Goal: Task Accomplishment & Management: Complete application form

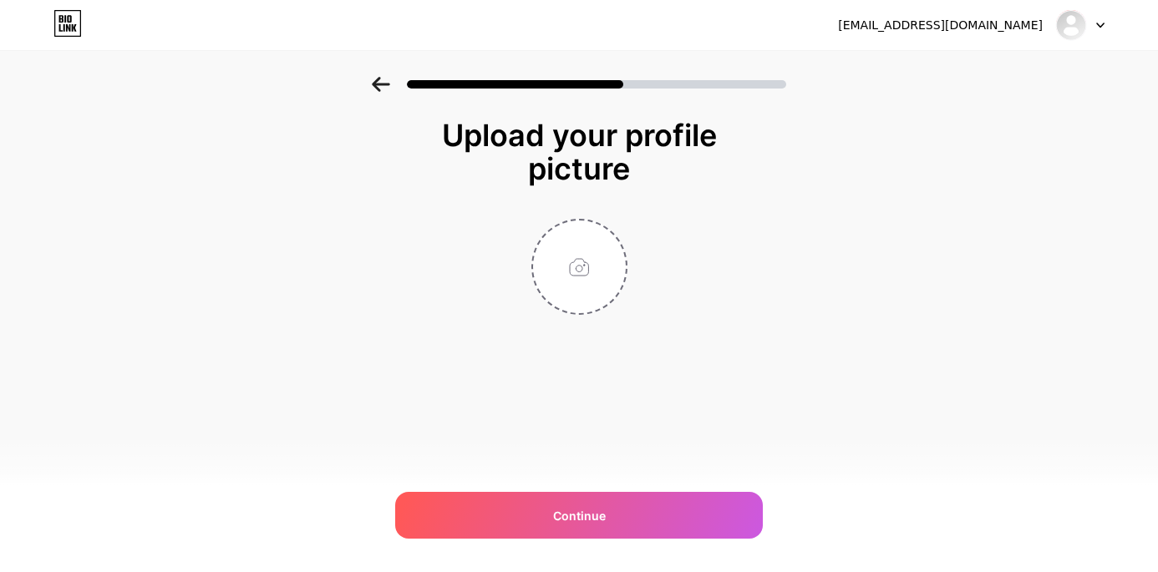
type input "C:\fakepath\Screen Shot [DATE] 2.45.36 PM.png"
click at [619, 236] on circle at bounding box center [617, 231] width 18 height 18
click at [582, 251] on input "file" at bounding box center [579, 267] width 93 height 93
type input "C:\fakepath\Screen Shot [DATE] 2.46.07 PM.png"
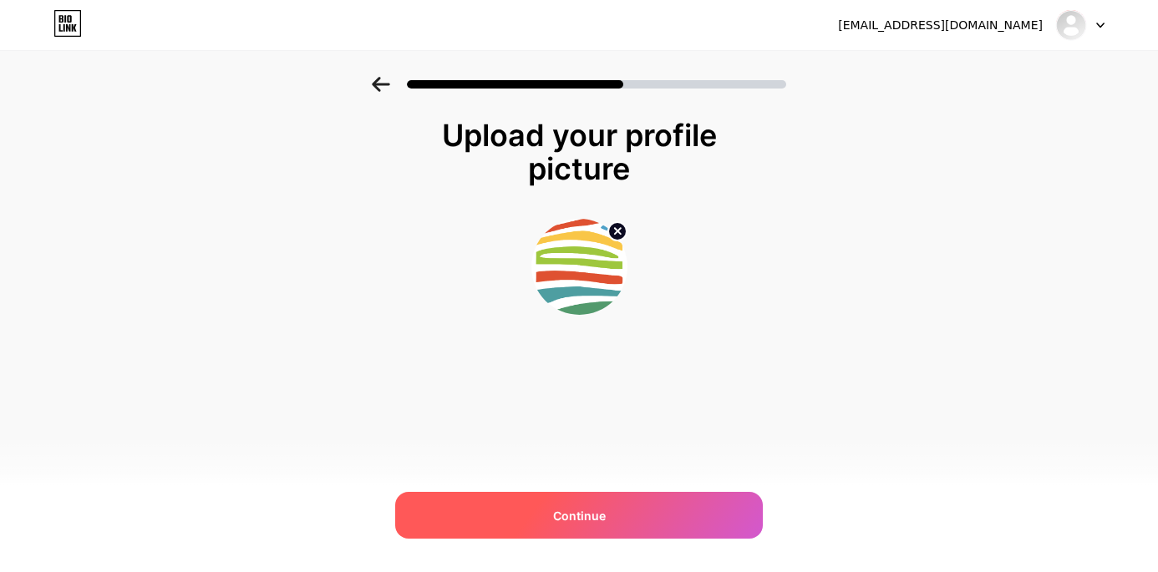
click at [591, 516] on span "Continue" at bounding box center [579, 516] width 53 height 18
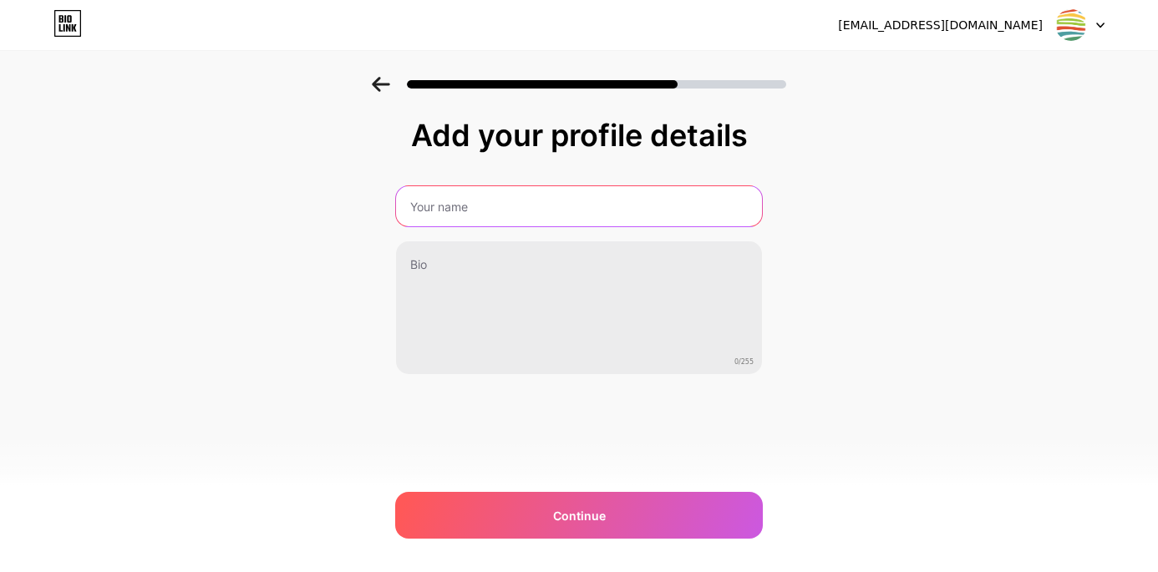
click at [464, 211] on input "text" at bounding box center [579, 206] width 366 height 40
type input "Rangi Gallery"
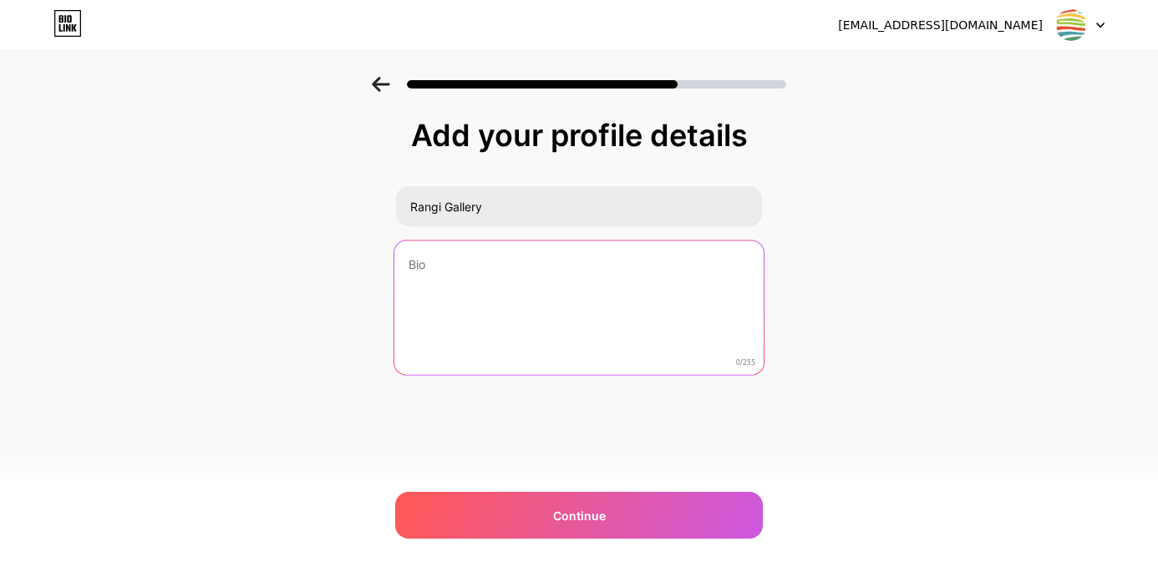
click at [476, 299] on textarea at bounding box center [578, 309] width 369 height 136
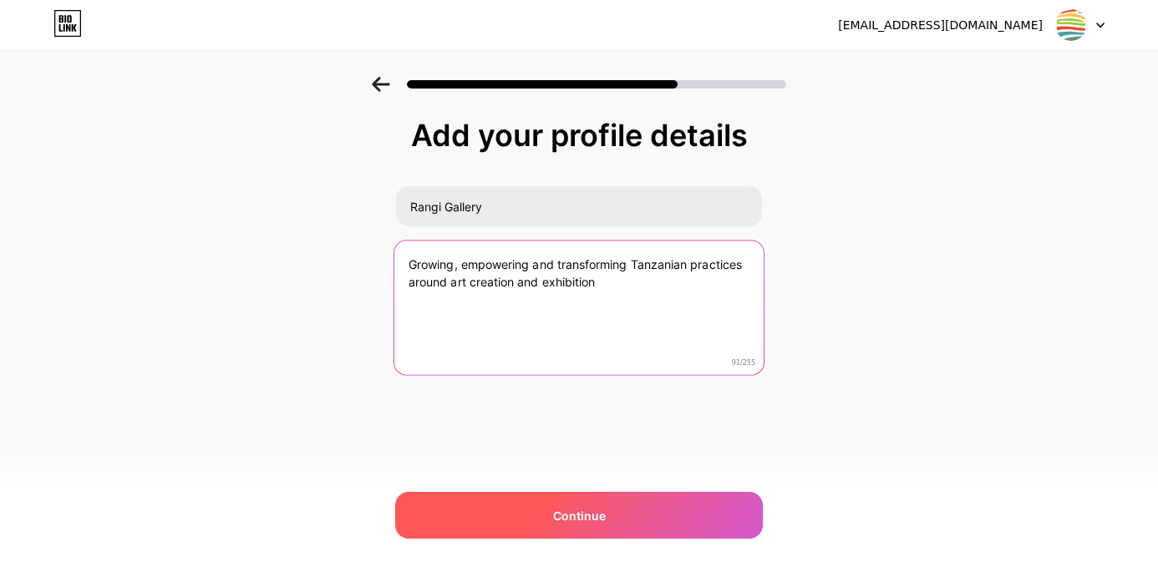
type textarea "Growing, empowering and transforming Tanzanian practices around art creation an…"
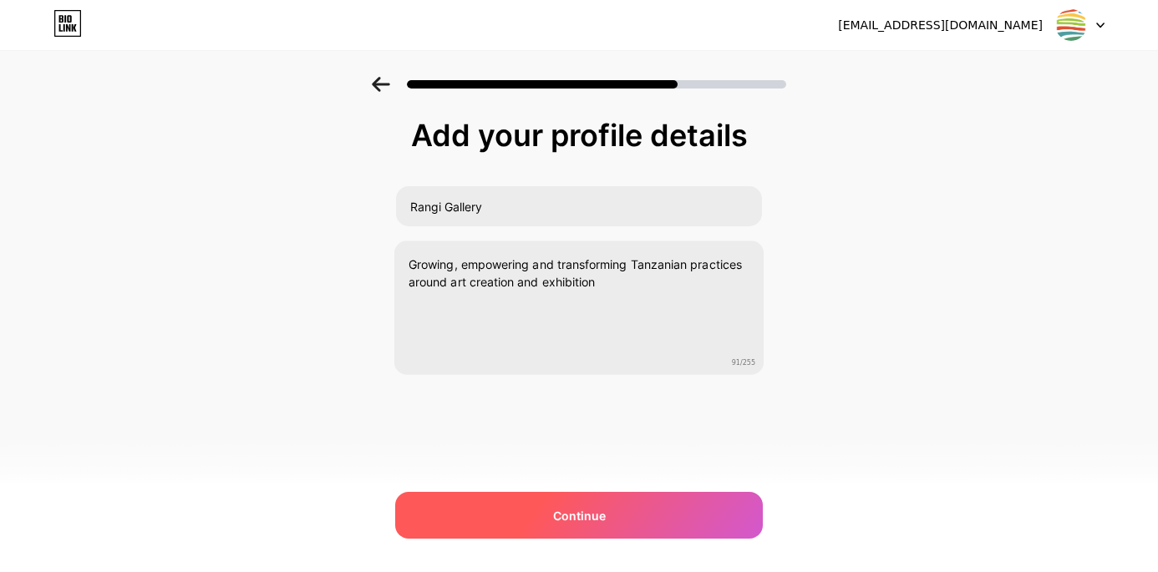
click at [588, 503] on div "Continue" at bounding box center [579, 515] width 368 height 47
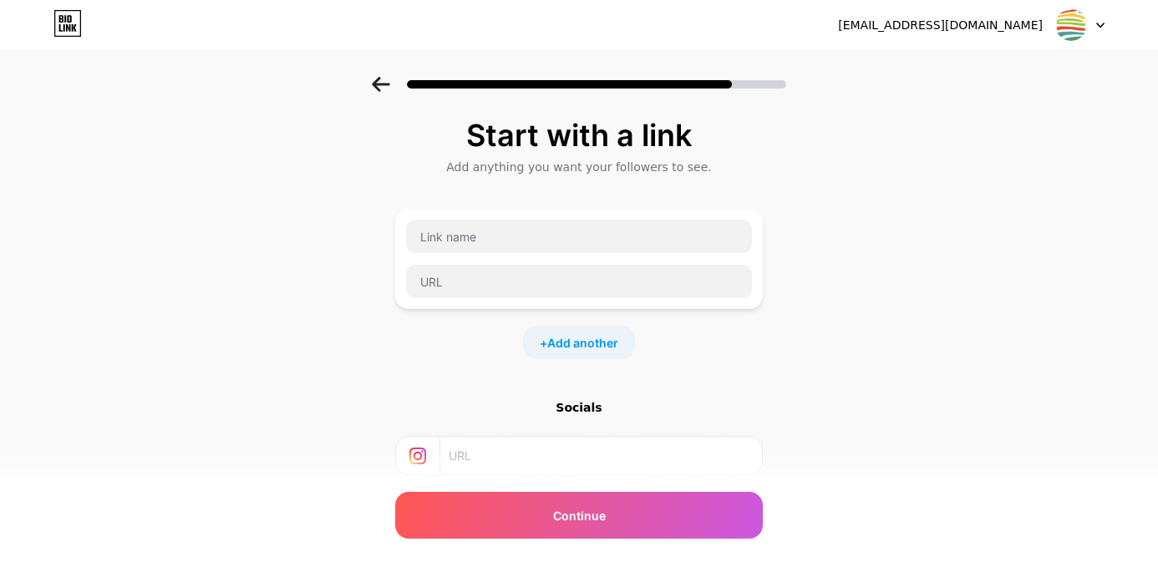
click at [1050, 202] on div "Start with a link Add anything you want your followers to see. + Add another So…" at bounding box center [579, 370] width 1158 height 587
click at [474, 283] on input "text" at bounding box center [579, 281] width 346 height 33
paste input "[URL][DOMAIN_NAME]"
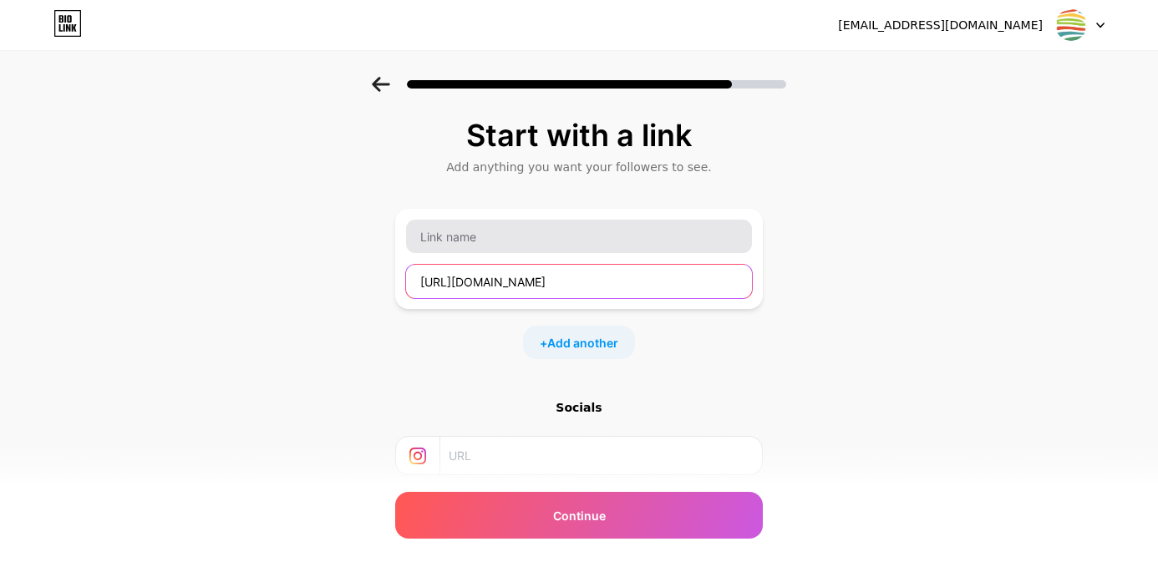
type input "[URL][DOMAIN_NAME]"
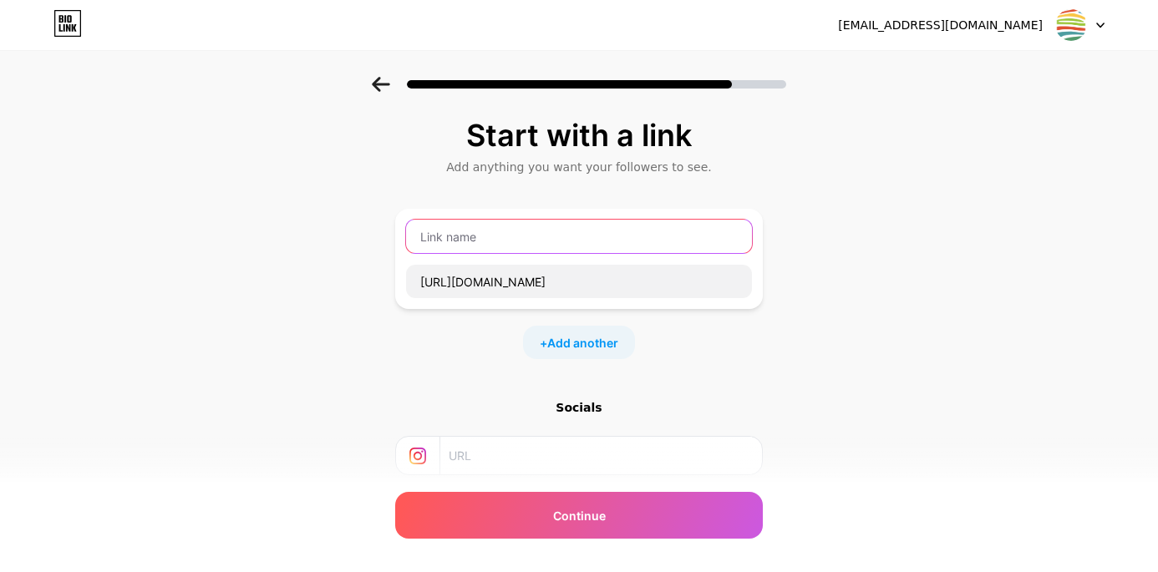
scroll to position [0, 0]
click at [485, 228] on input "text" at bounding box center [579, 236] width 346 height 33
type input "Artist Representation Opportunity"
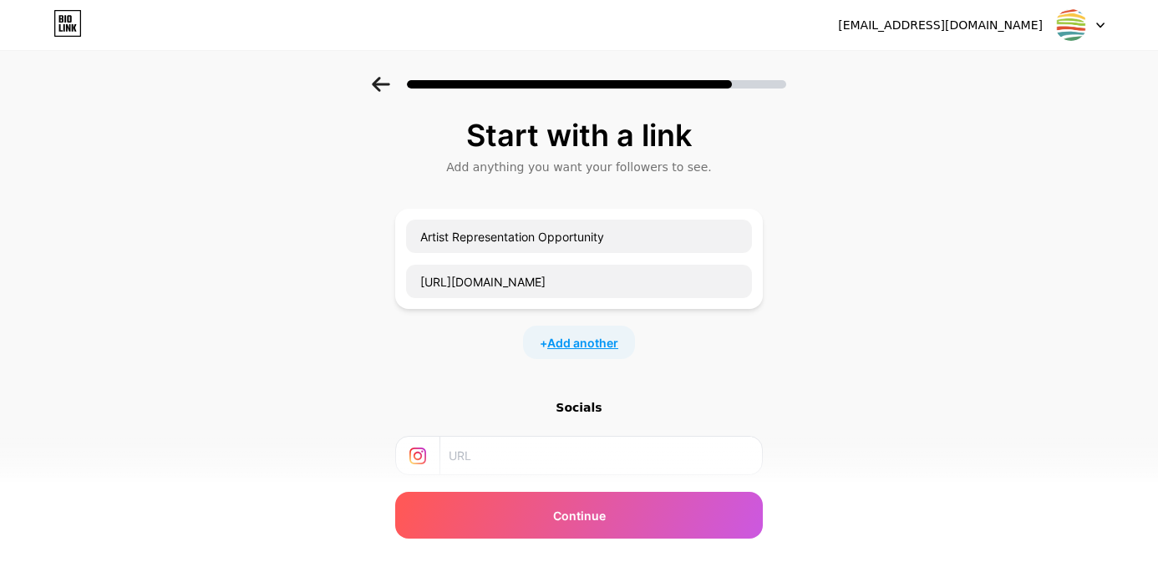
click at [602, 342] on span "Add another" at bounding box center [582, 343] width 71 height 18
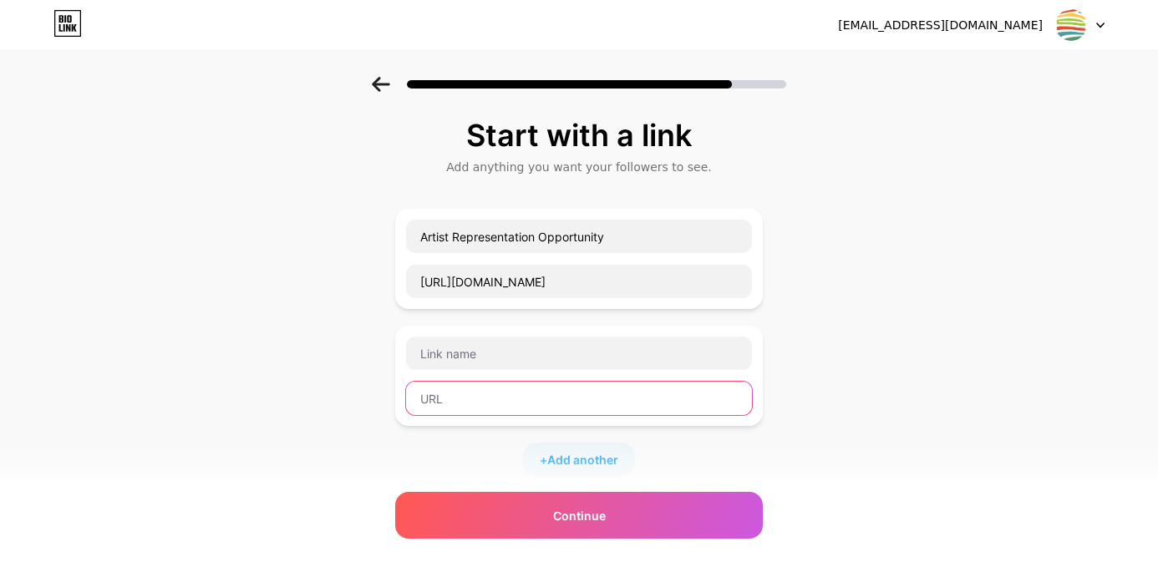
click at [507, 398] on input "text" at bounding box center [579, 398] width 346 height 33
paste input "[URL][DOMAIN_NAME]"
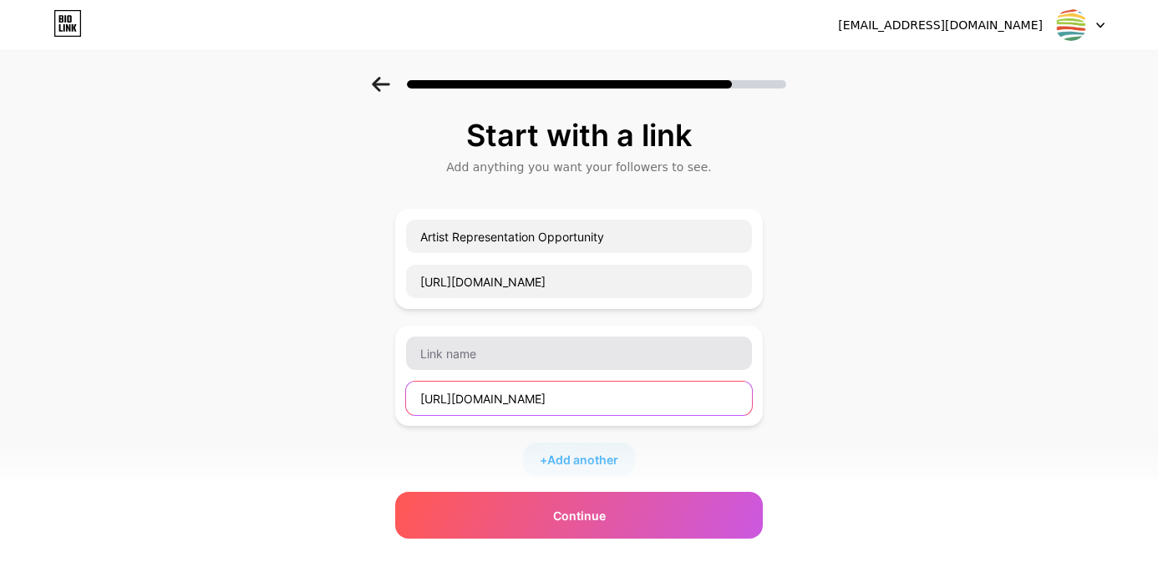
type input "[URL][DOMAIN_NAME]"
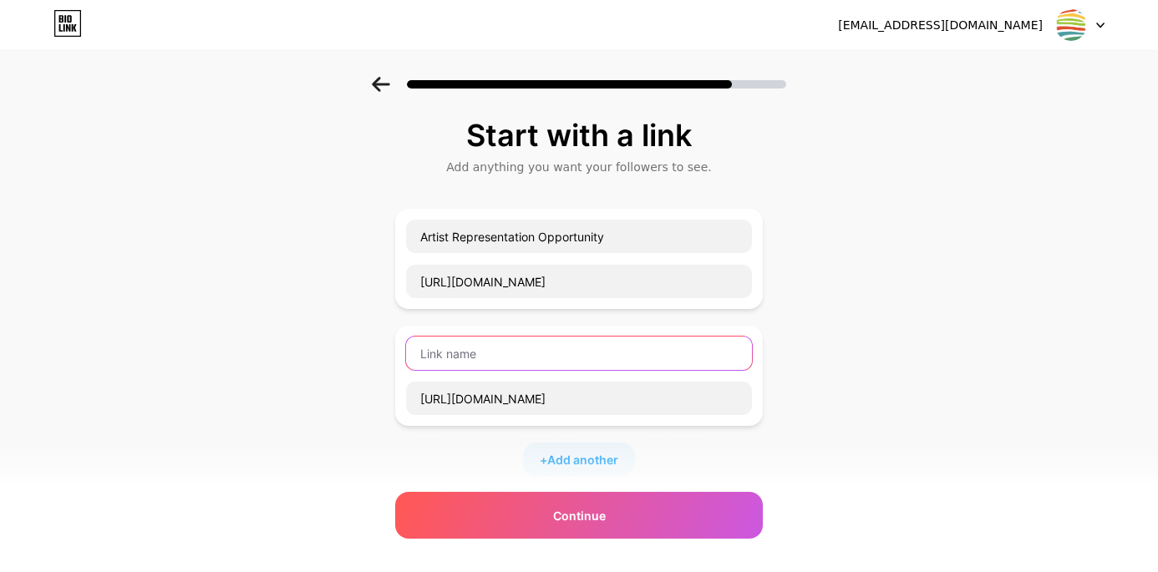
scroll to position [0, 0]
click at [468, 363] on input "text" at bounding box center [579, 353] width 346 height 33
type input "A"
click at [542, 364] on input "Book an art class !" at bounding box center [579, 353] width 346 height 33
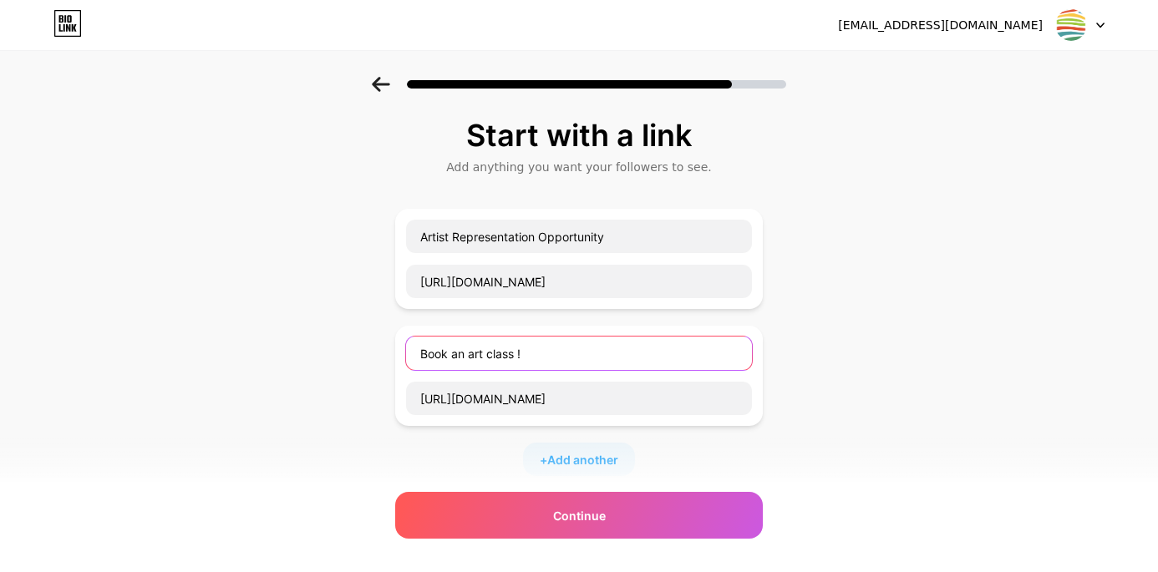
click at [542, 364] on input "Book an art class !" at bounding box center [579, 353] width 346 height 33
type input "Visit our website"
click at [454, 343] on input "Visit our website" at bounding box center [579, 353] width 346 height 33
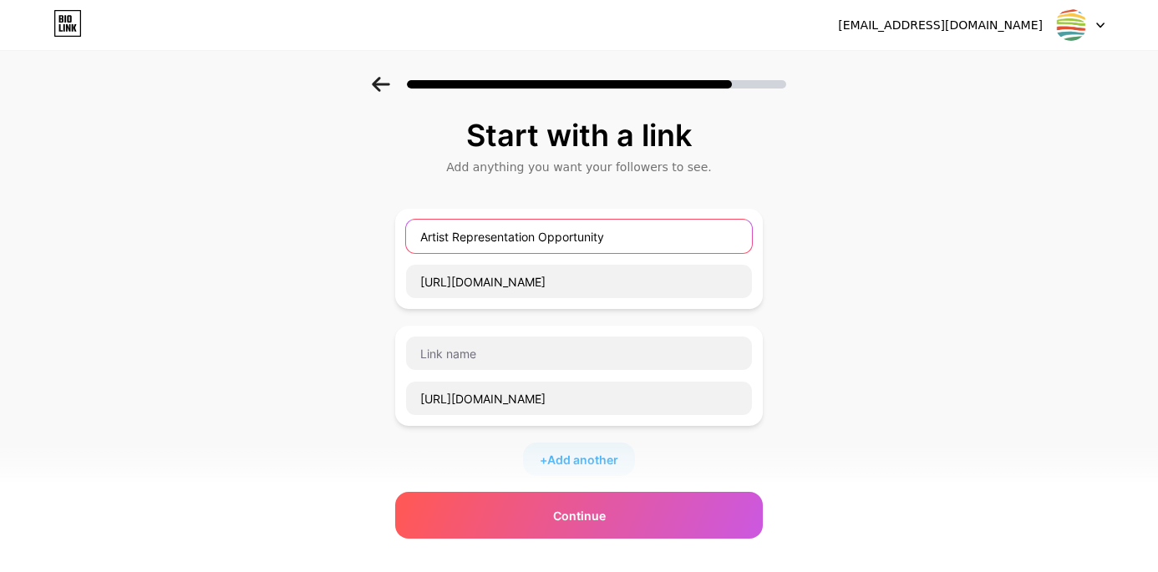
click at [459, 241] on input "Artist Representation Opportunity" at bounding box center [579, 236] width 346 height 33
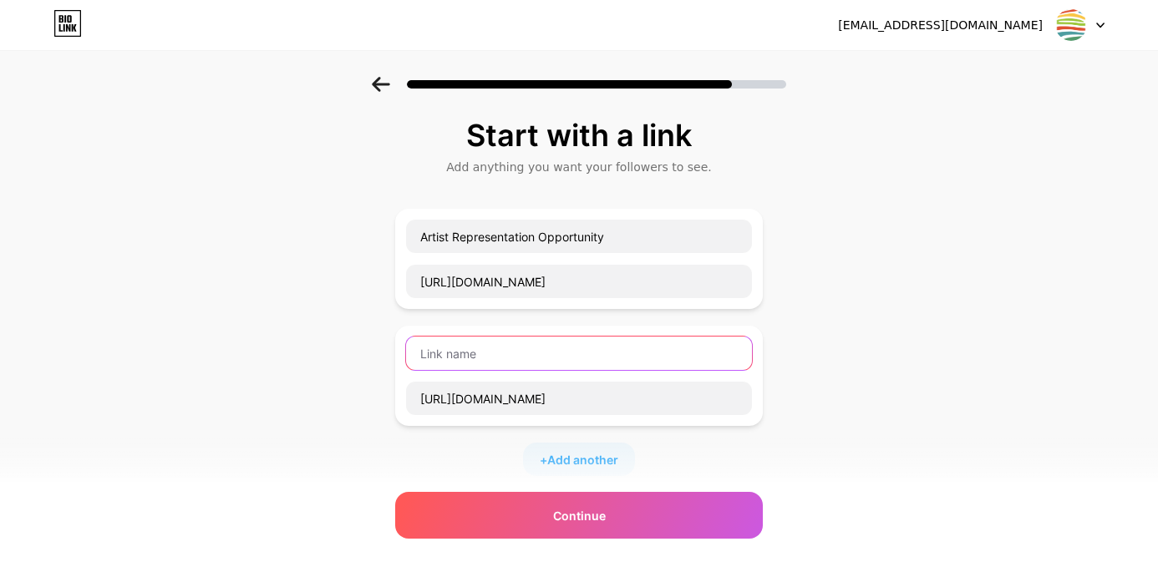
click at [480, 350] on input "text" at bounding box center [579, 353] width 346 height 33
paste input "Artist Representation Opportunity"
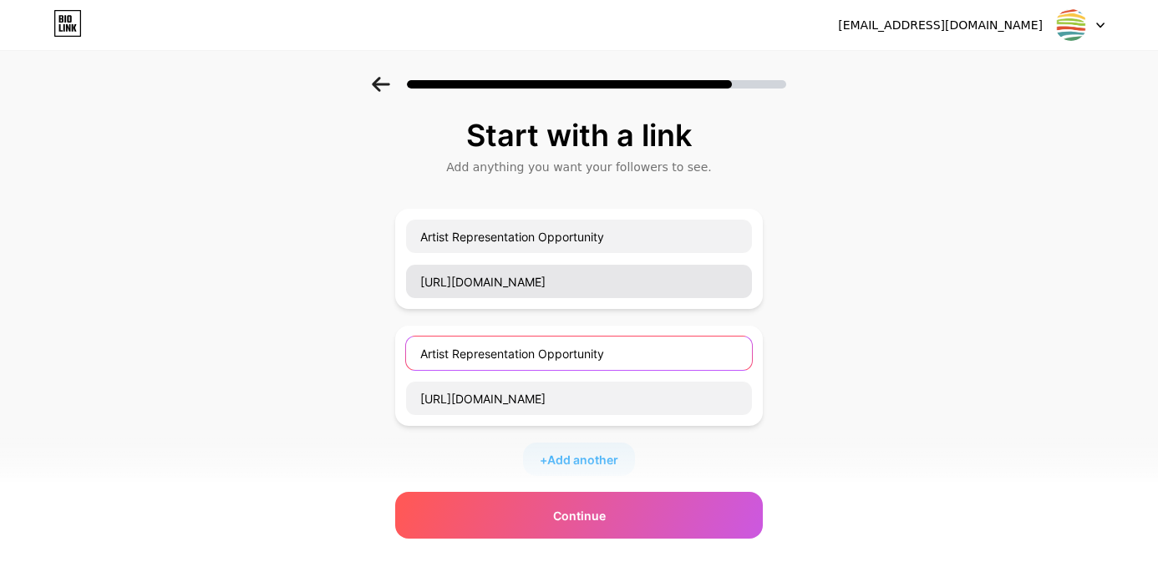
type input "Artist Representation Opportunity"
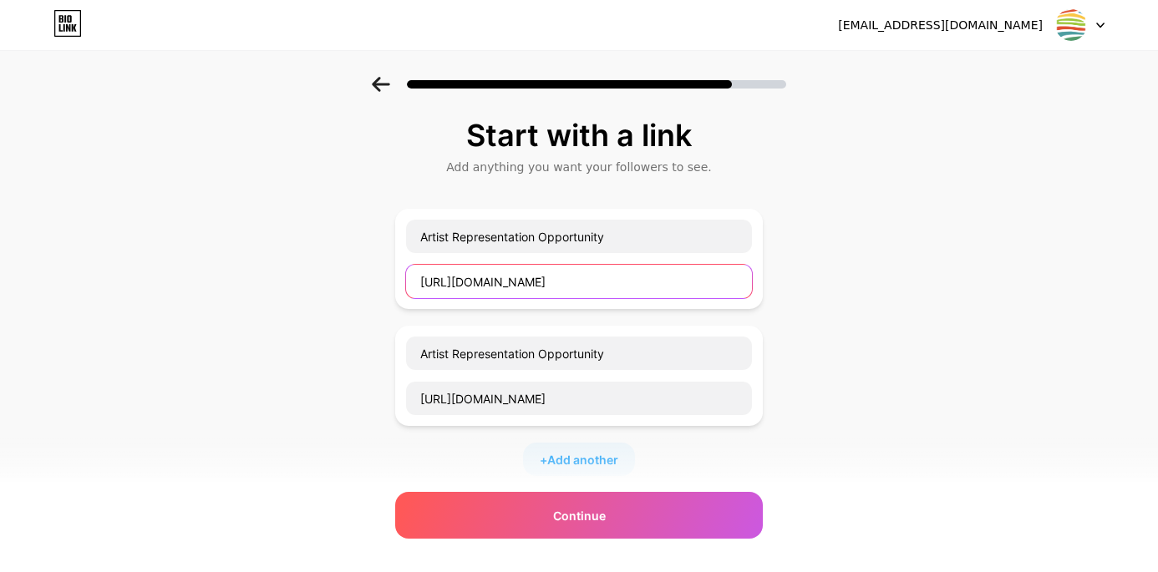
click at [493, 277] on input "[URL][DOMAIN_NAME]" at bounding box center [579, 281] width 346 height 33
paste input "Artist Representation Opportunity"
click at [547, 282] on input "Artist Representation Opportunity" at bounding box center [579, 281] width 346 height 33
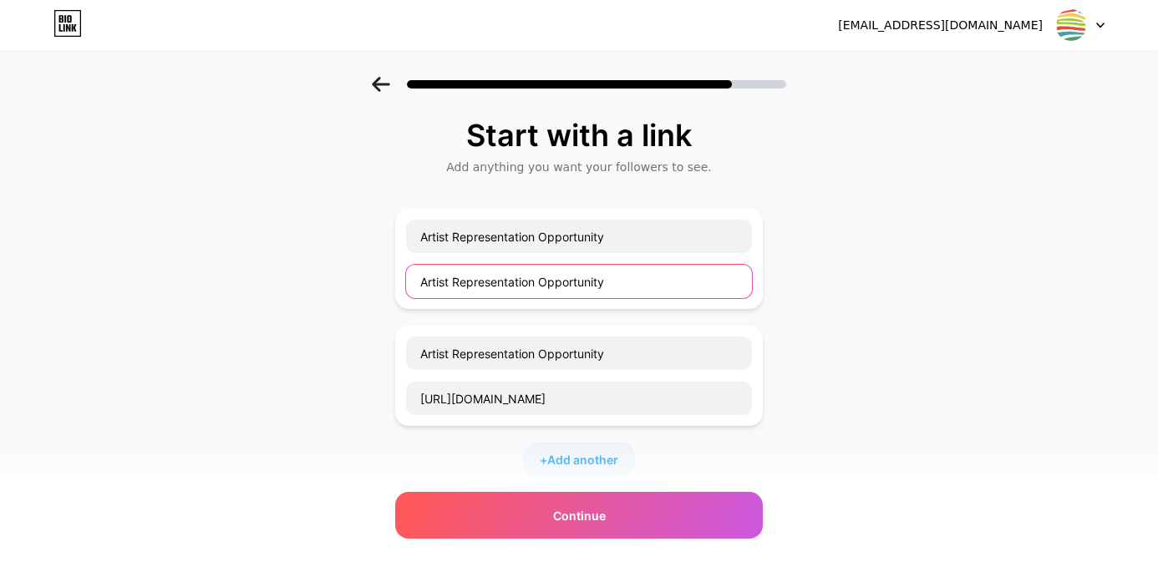
click at [547, 282] on input "Artist Representation Opportunity" at bounding box center [579, 281] width 346 height 33
click at [535, 289] on input "Artist Representation" at bounding box center [579, 281] width 346 height 33
paste input "[URL][DOMAIN_NAME][DOMAIN_NAME]"
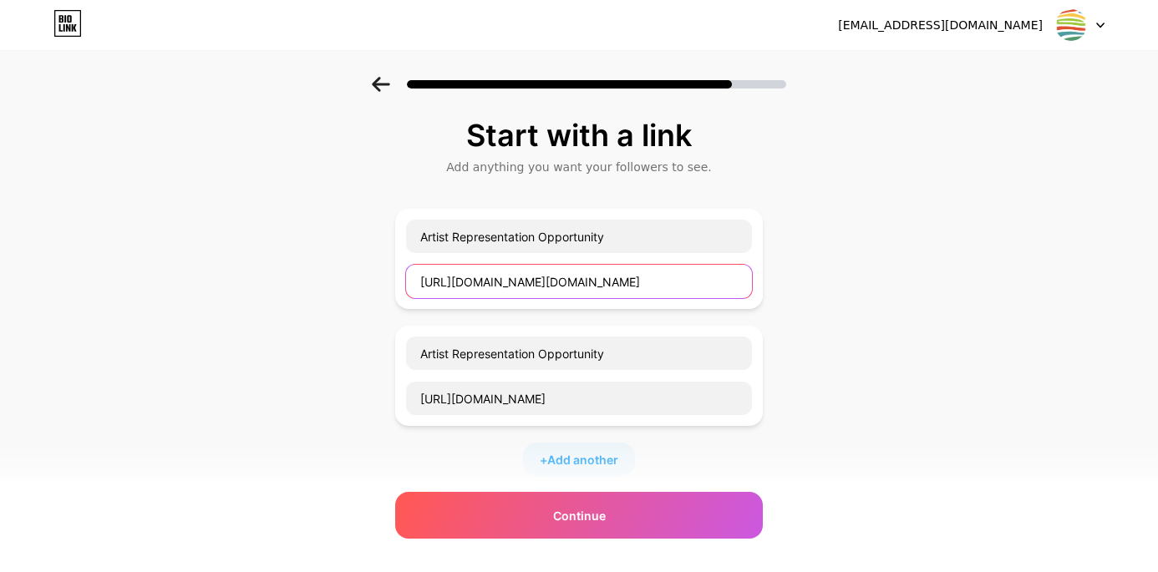
scroll to position [0, 1687]
type input "[URL][DOMAIN_NAME][DOMAIN_NAME]"
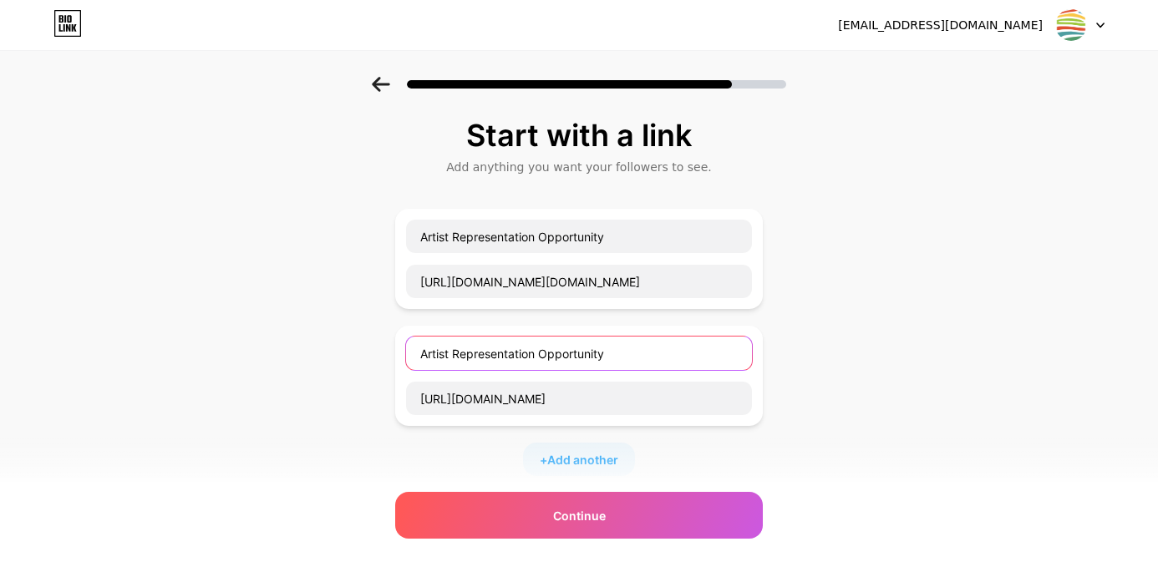
click at [539, 363] on input "Artist Representation Opportunity" at bounding box center [579, 353] width 346 height 33
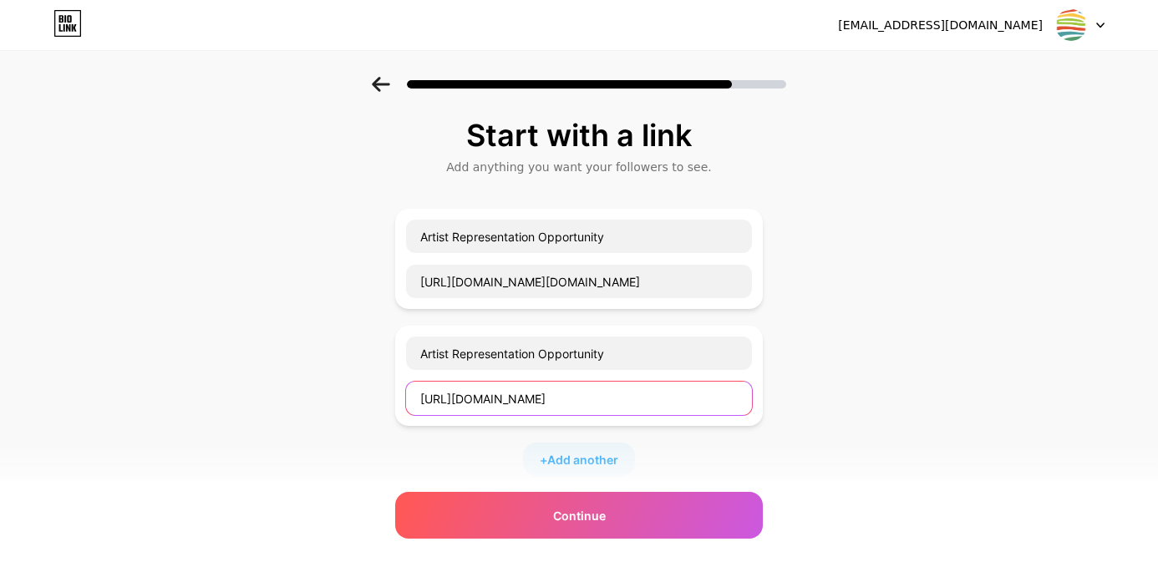
click at [541, 388] on input "[URL][DOMAIN_NAME]" at bounding box center [579, 398] width 346 height 33
click at [541, 398] on input "[URL][DOMAIN_NAME]" at bounding box center [579, 398] width 346 height 33
paste input "eB8jxqVbIejdPjURU5Ux5QdePqzJ1eqx3uuiYG3zGf61gSNQ/view"
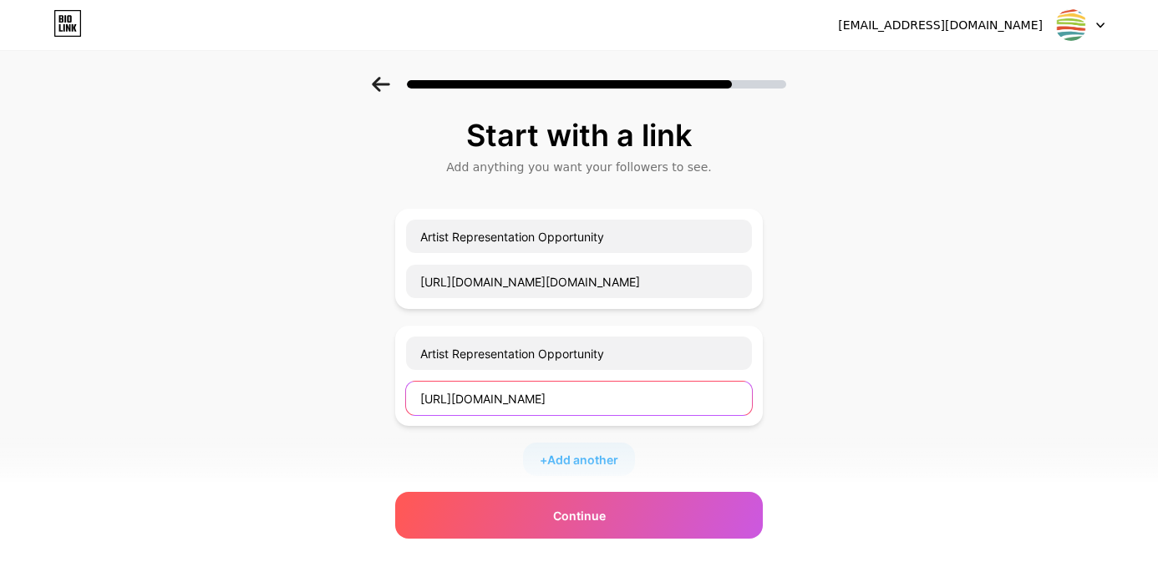
scroll to position [0, 310]
type input "[URL][DOMAIN_NAME]"
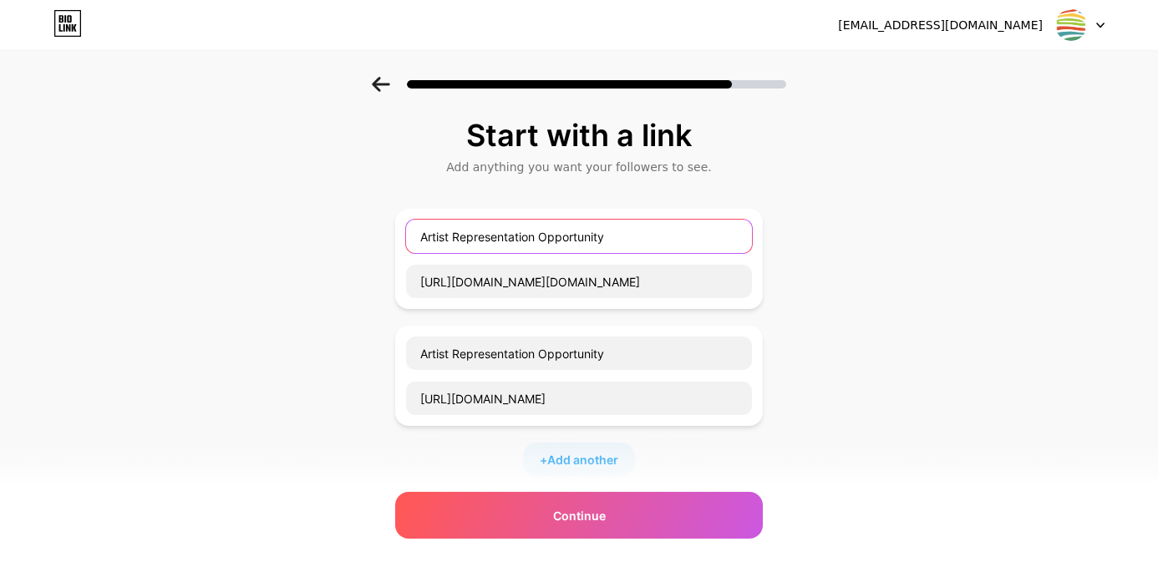
click at [515, 244] on input "Artist Representation Opportunity" at bounding box center [579, 236] width 346 height 33
click at [508, 241] on input "Visit our website" at bounding box center [579, 236] width 346 height 33
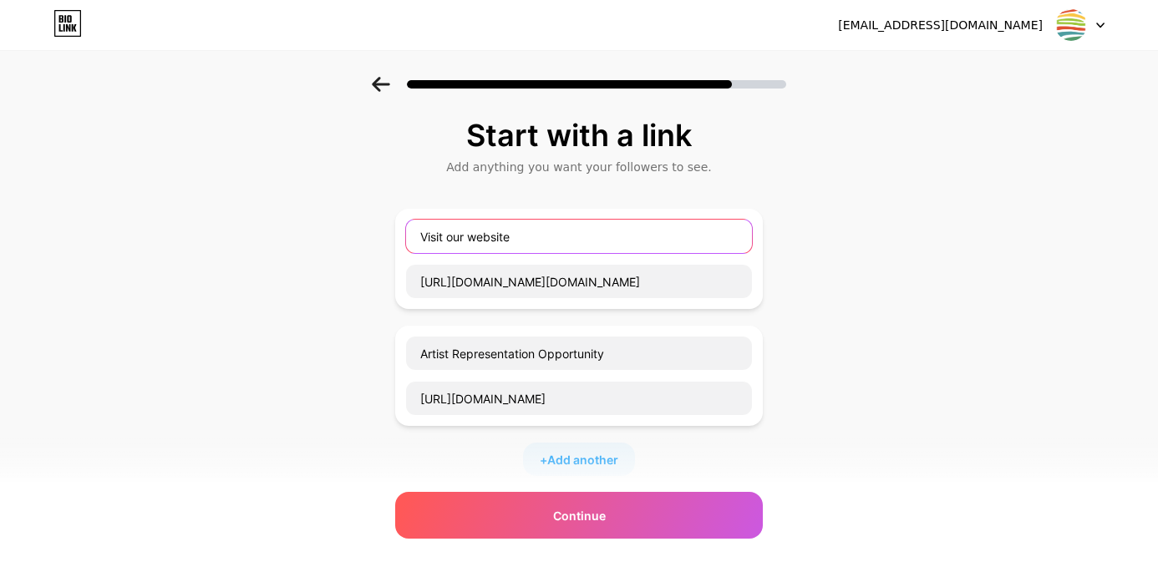
click at [508, 241] on input "Visit our website" at bounding box center [579, 236] width 346 height 33
type input "Rangi Gallery Official Website"
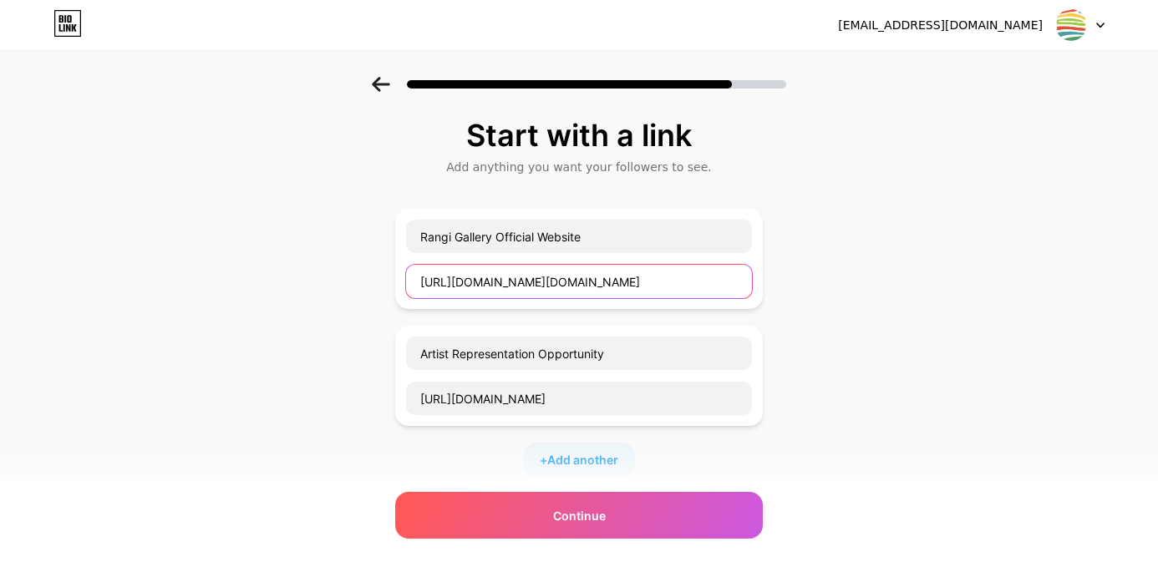
click at [500, 278] on input "[URL][DOMAIN_NAME][DOMAIN_NAME]" at bounding box center [579, 281] width 346 height 33
paste input "[DOMAIN_NAME][URL]"
type input "[URL][DOMAIN_NAME]"
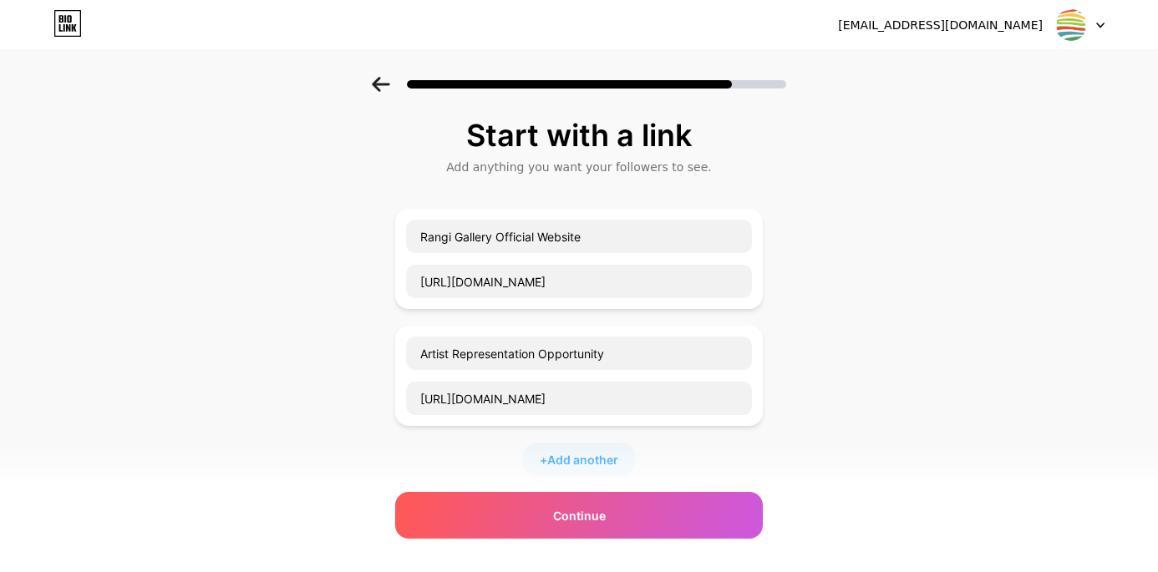
click at [817, 355] on div "Start with a link Add anything you want your followers to see. Rangi Gallery Of…" at bounding box center [579, 429] width 1158 height 704
click at [583, 455] on span "Add another" at bounding box center [582, 460] width 71 height 18
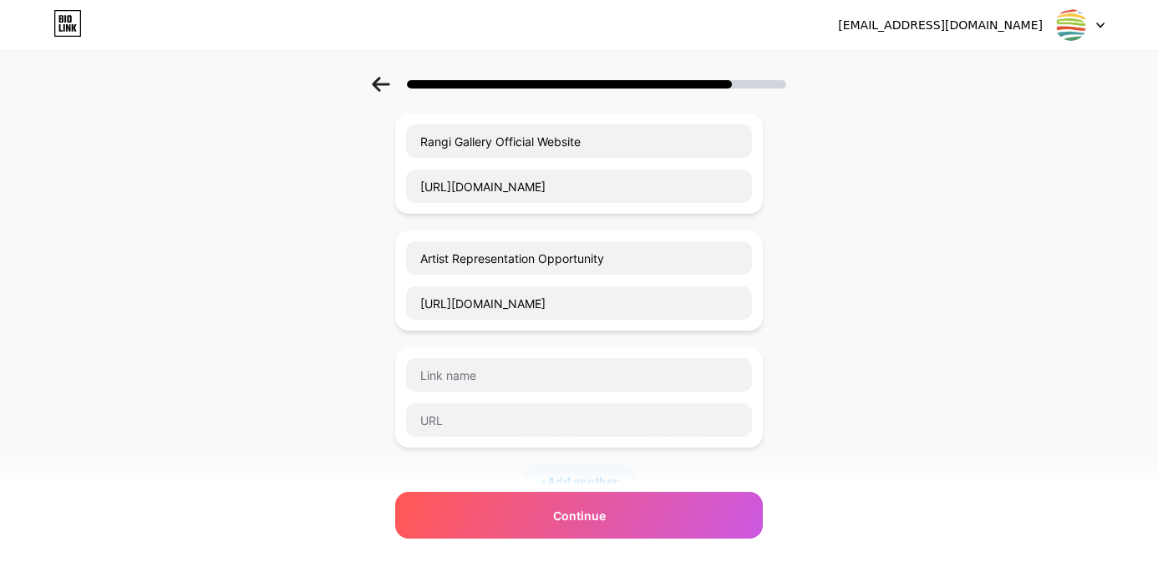
scroll to position [92, 0]
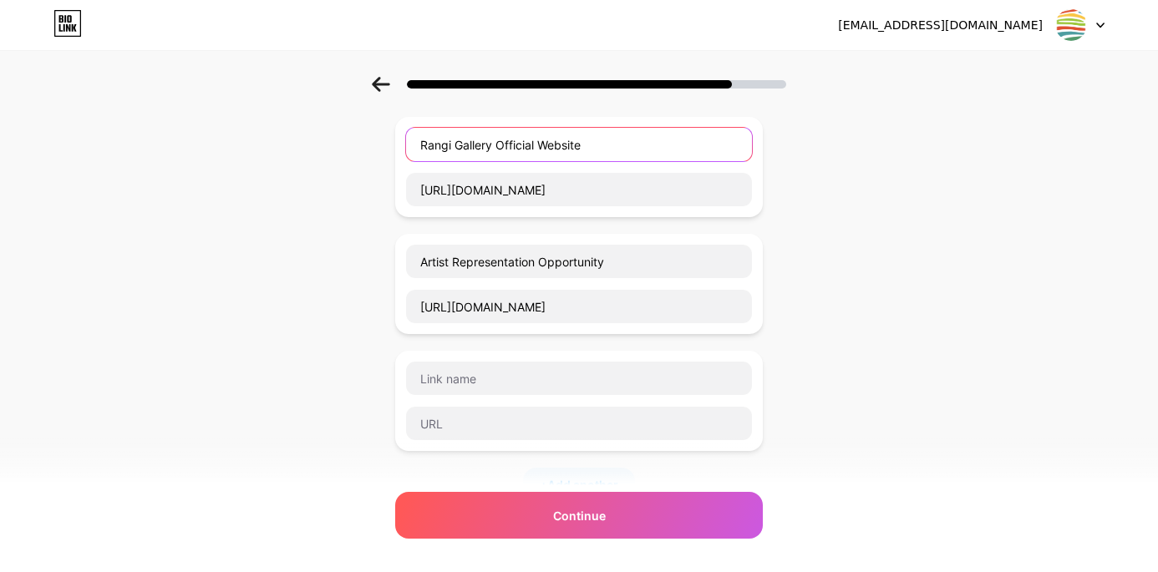
click at [495, 146] on input "Rangi Gallery Official Website" at bounding box center [579, 144] width 346 height 33
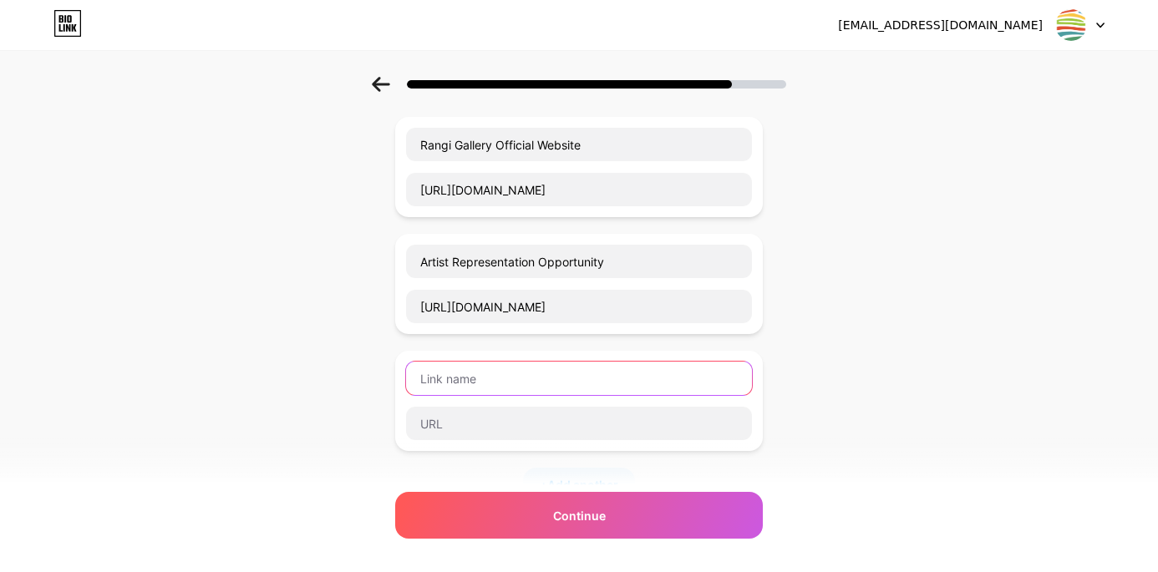
click at [510, 389] on input "text" at bounding box center [579, 378] width 346 height 33
type input "C"
type input "R"
type input "B"
type input "C"
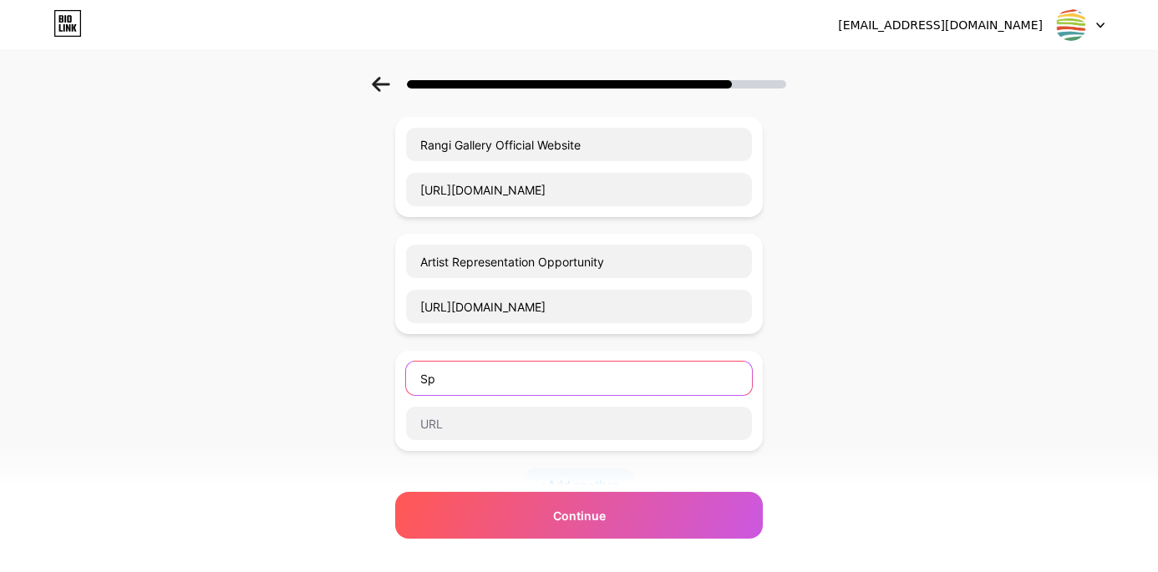
type input "S"
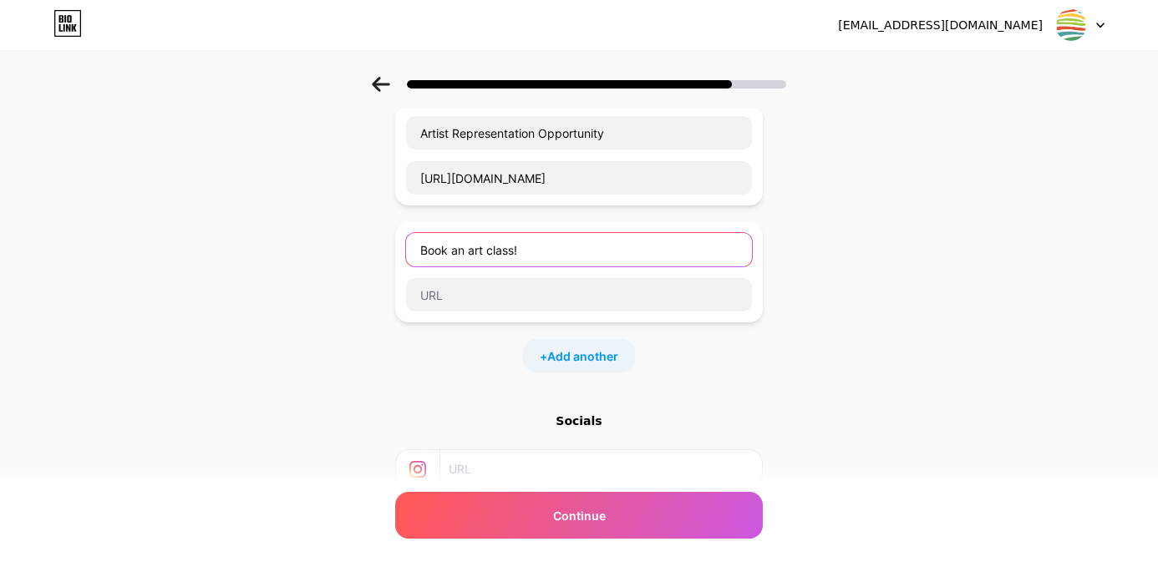
scroll to position [393, 0]
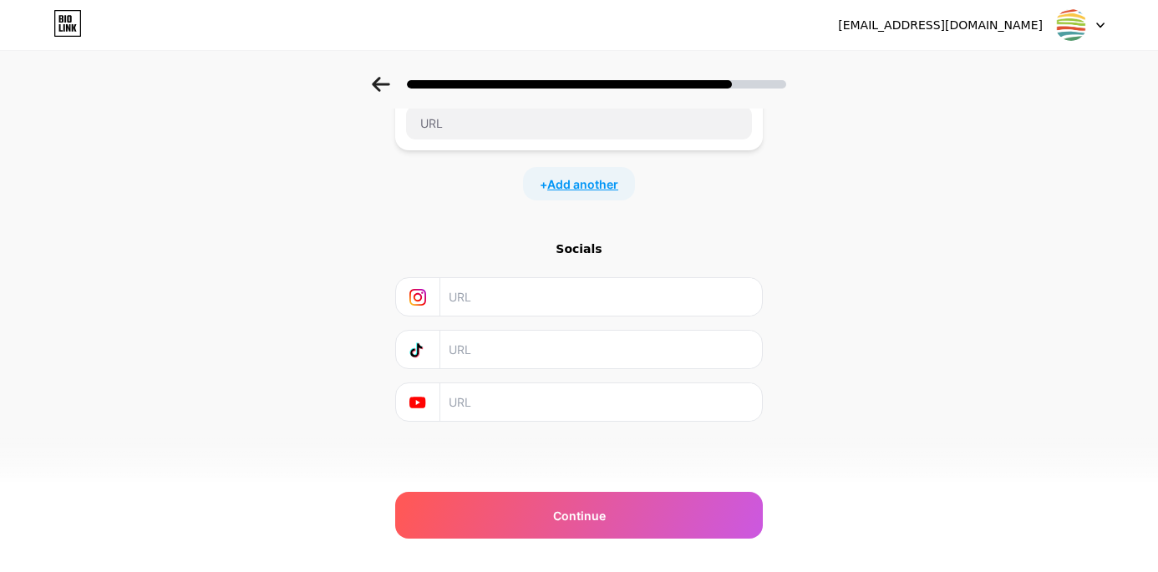
click at [554, 188] on span "Add another" at bounding box center [582, 184] width 71 height 18
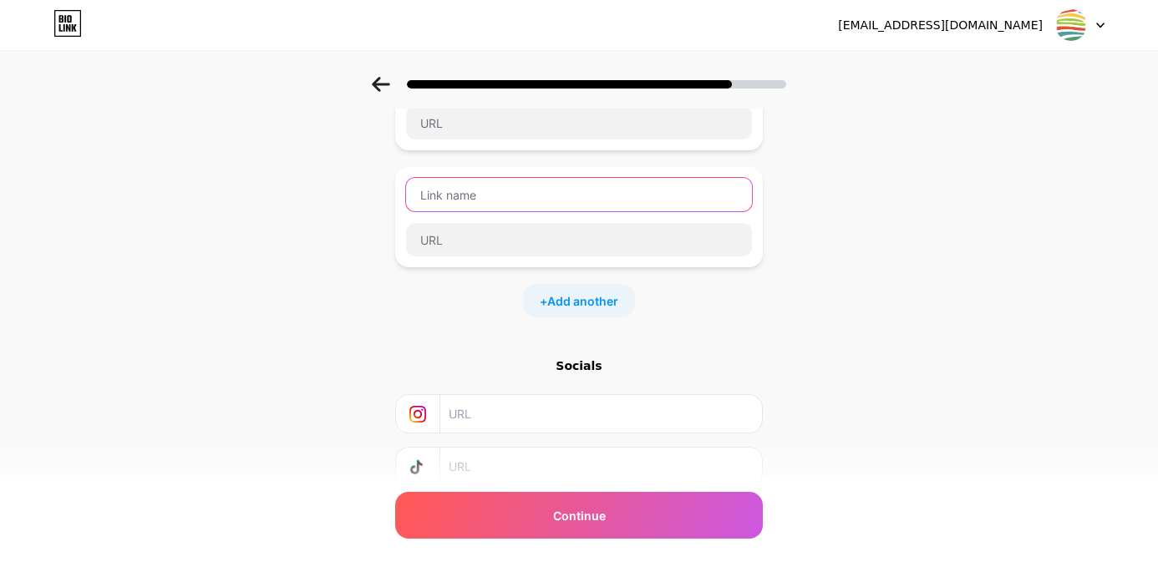
click at [470, 192] on input "text" at bounding box center [579, 194] width 346 height 33
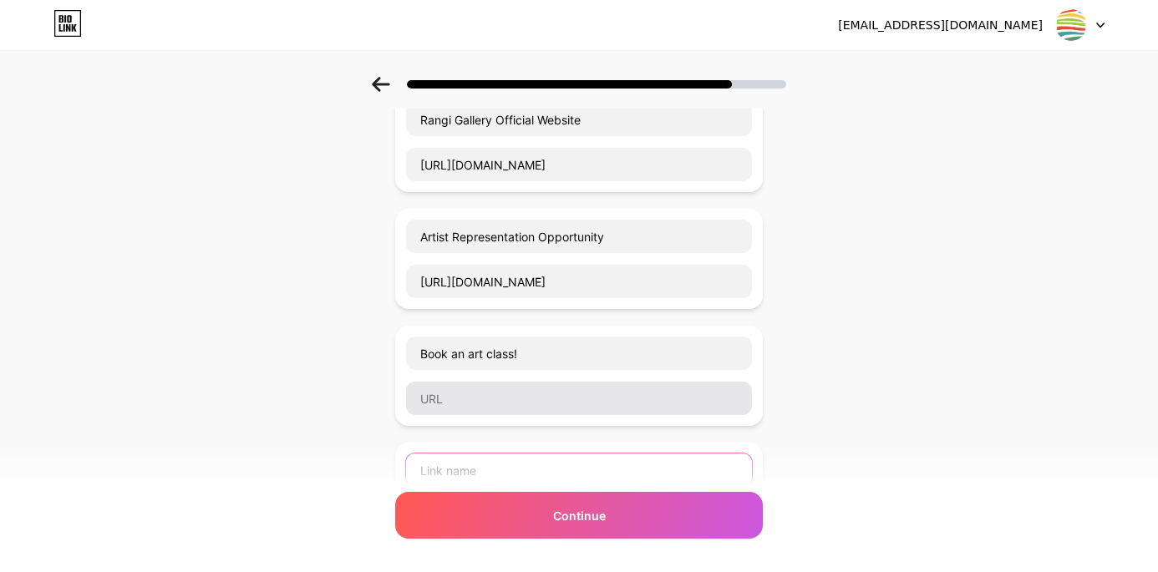
scroll to position [171, 0]
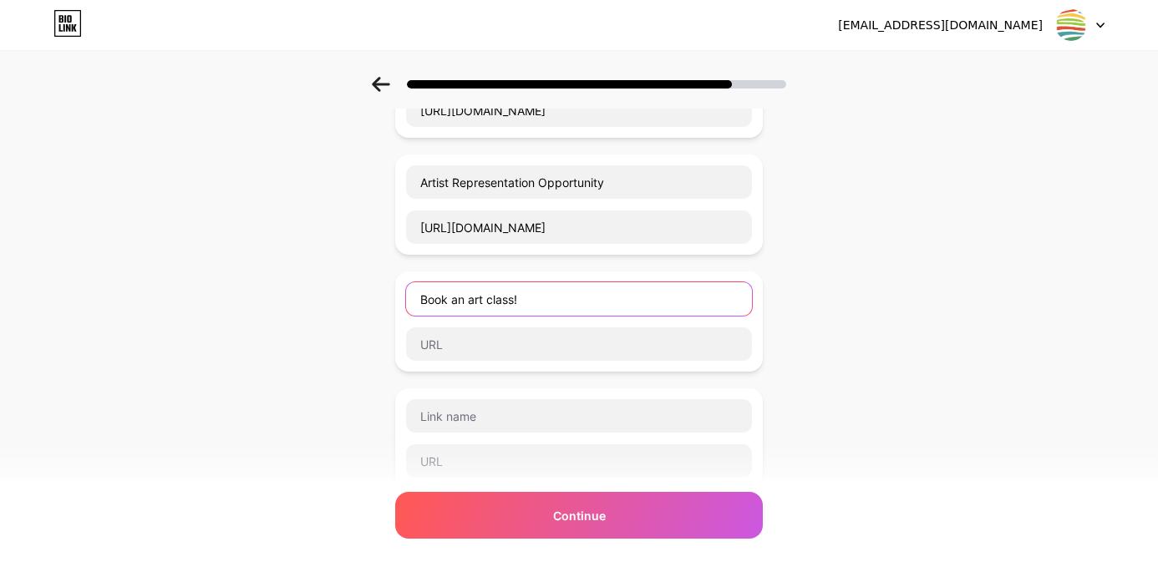
click at [474, 299] on input "Book an art class!" at bounding box center [579, 298] width 346 height 33
click at [495, 300] on input "Book an Art class!" at bounding box center [579, 298] width 346 height 33
type input "Book an Art Class!"
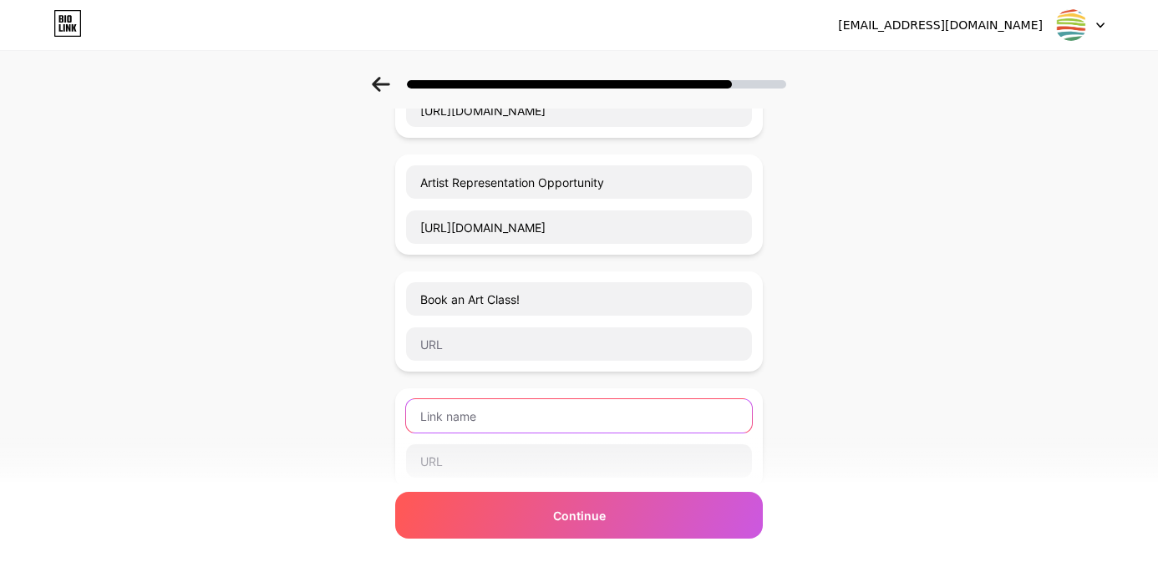
click at [500, 424] on input "text" at bounding box center [579, 415] width 346 height 33
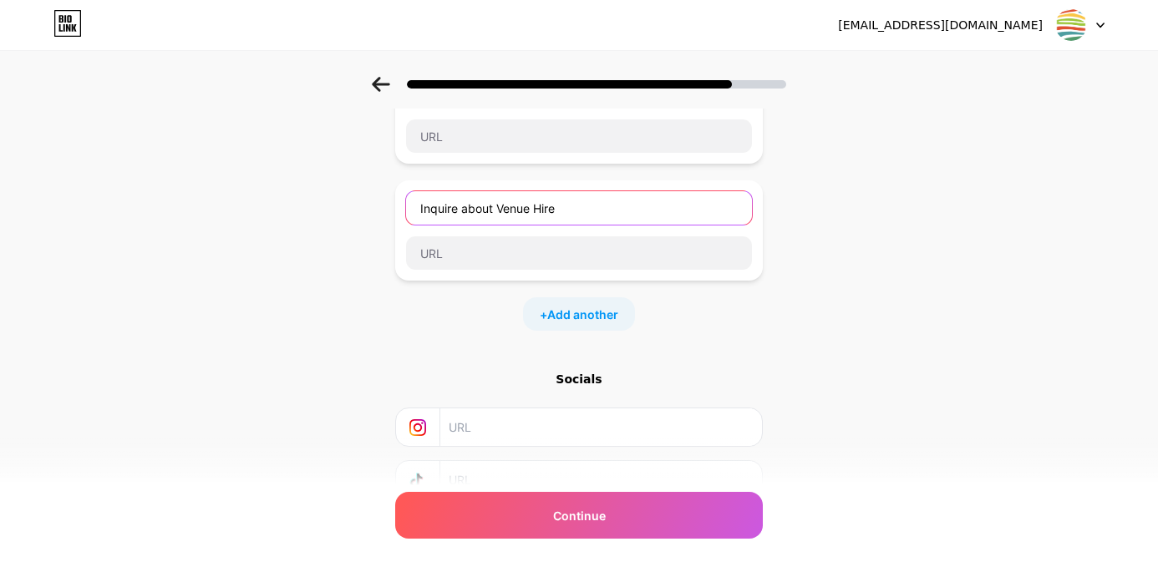
scroll to position [390, 0]
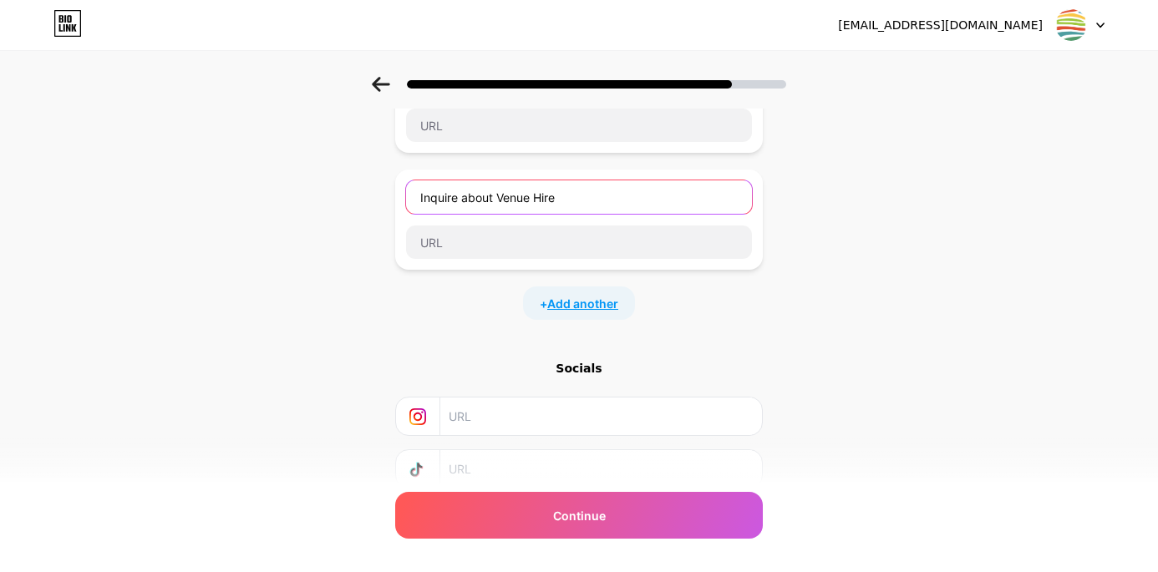
type input "Inquire about Venue Hire"
click at [584, 309] on span "Add another" at bounding box center [582, 304] width 71 height 18
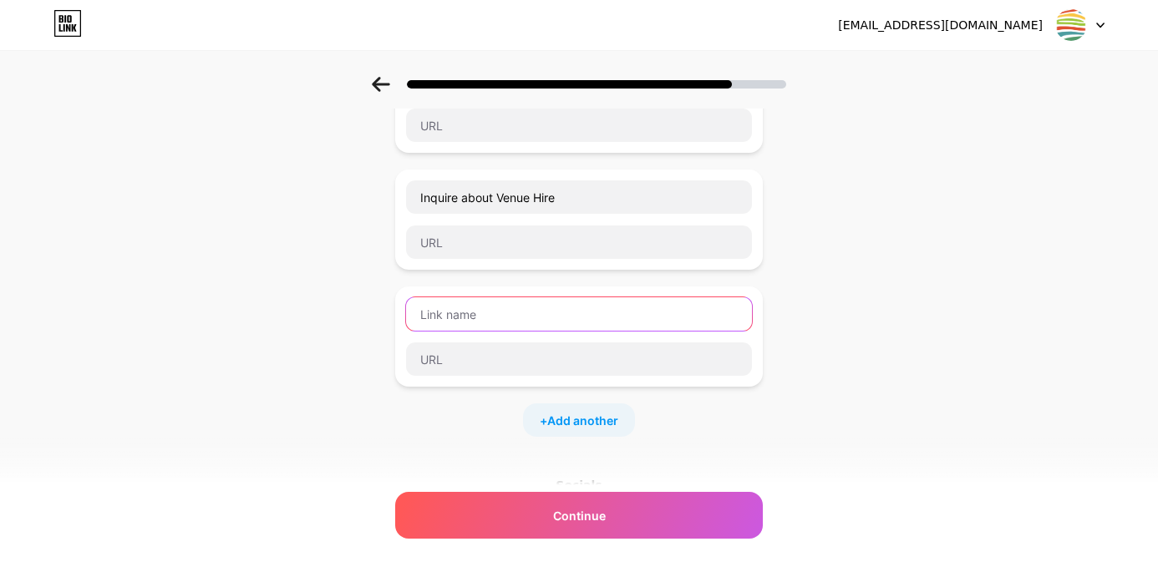
click at [524, 312] on input "text" at bounding box center [579, 313] width 346 height 33
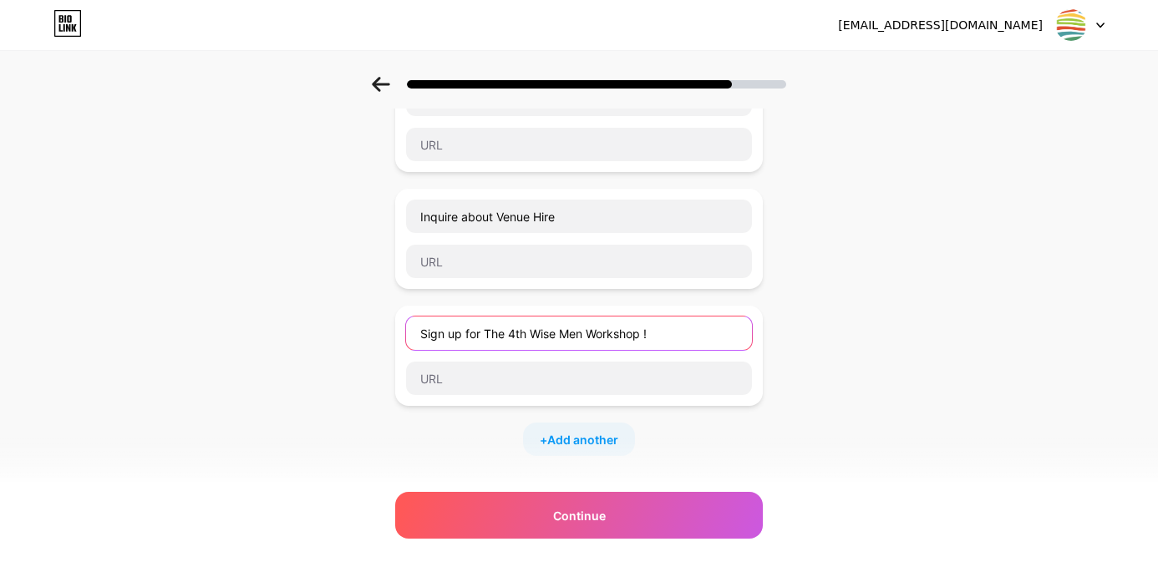
scroll to position [378, 0]
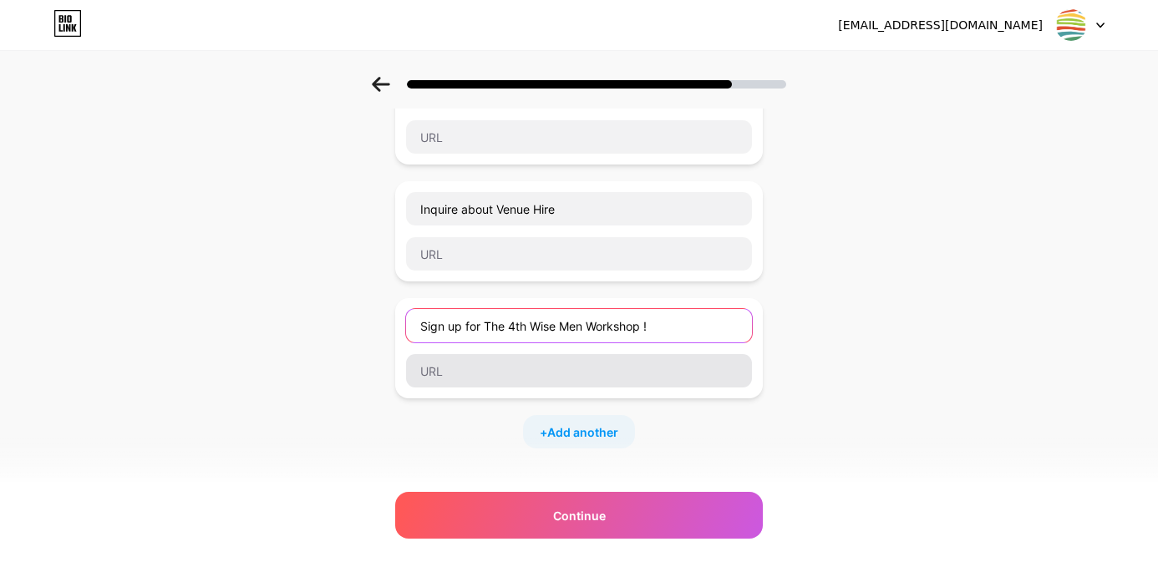
type input "Sign up for The 4th Wise Men Workshop !"
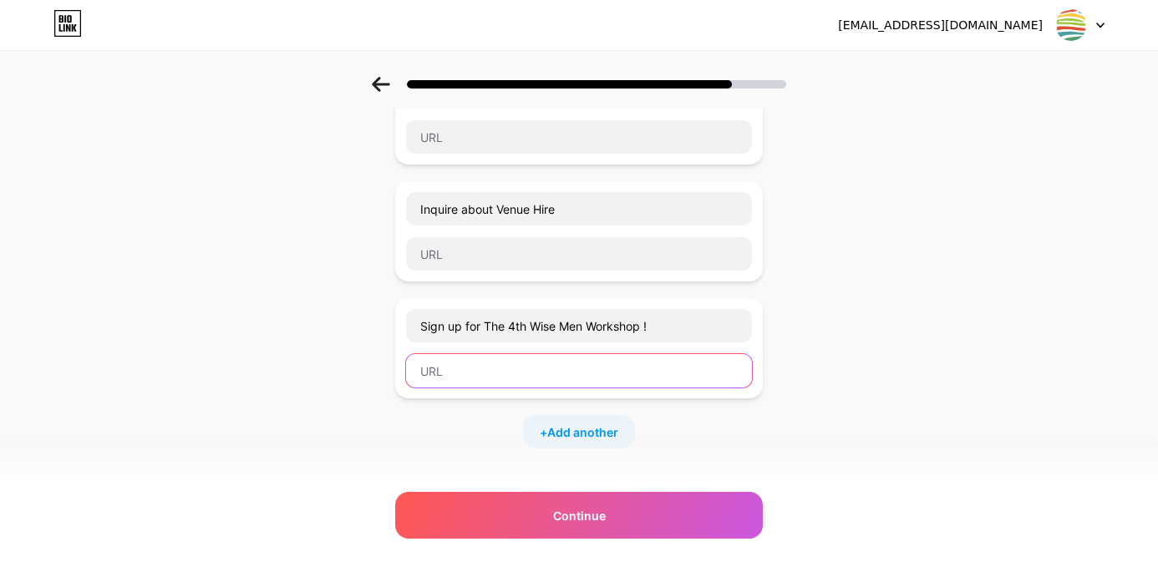
click at [481, 367] on input "text" at bounding box center [579, 370] width 346 height 33
paste input "[URL][DOMAIN_NAME]"
type input "[URL][DOMAIN_NAME]"
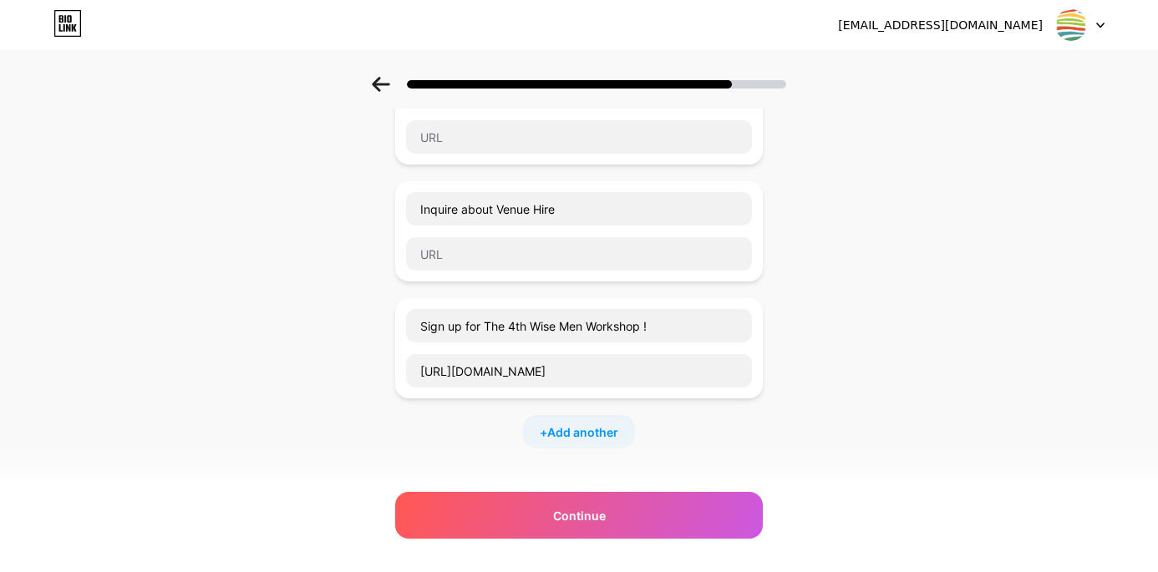
click at [852, 349] on div "Start with a link Add anything you want your followers to see. Rangi Gallery Of…" at bounding box center [579, 225] width 1158 height 1055
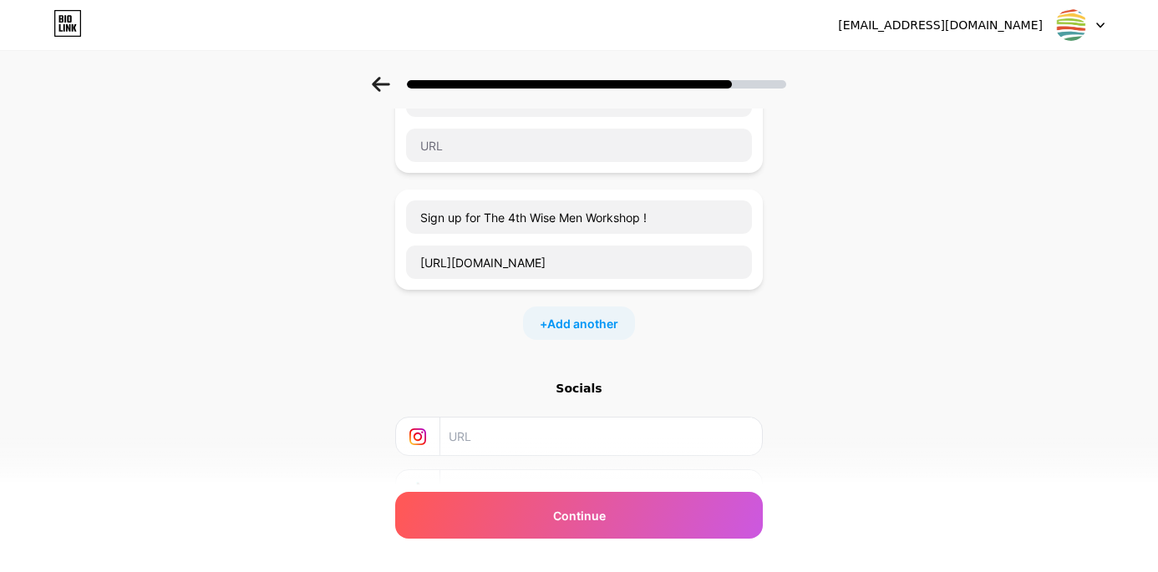
scroll to position [522, 0]
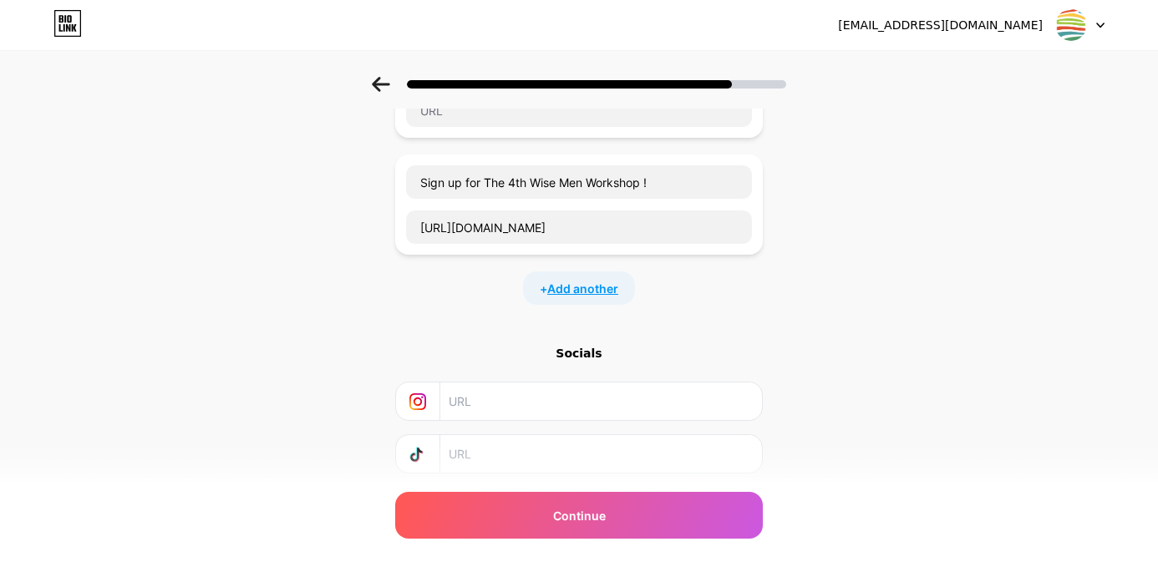
click at [594, 293] on span "Add another" at bounding box center [582, 289] width 71 height 18
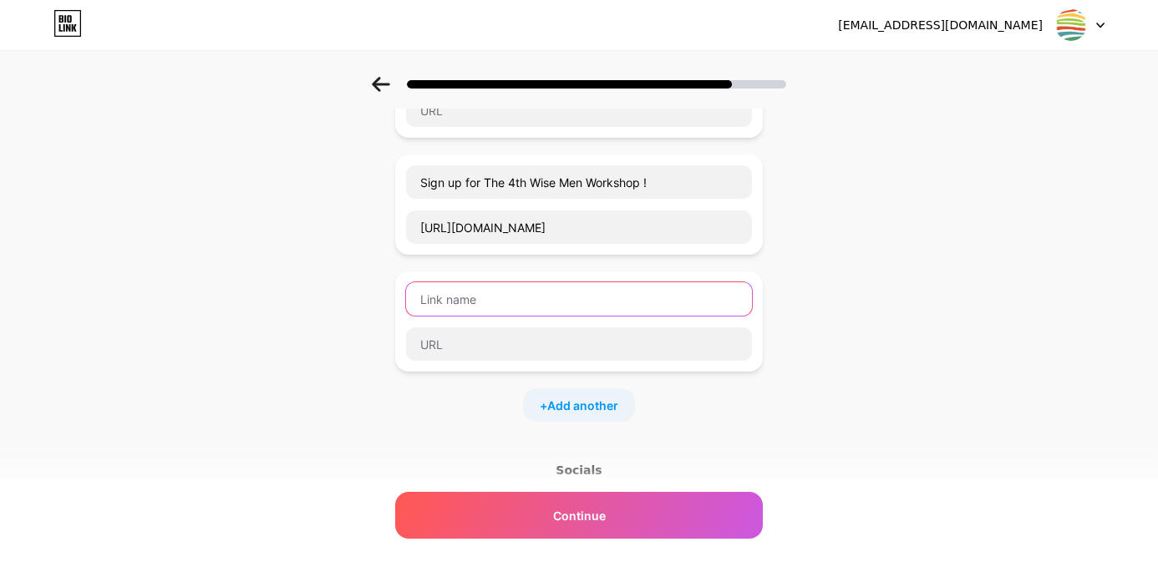
click at [584, 301] on input "text" at bounding box center [579, 298] width 346 height 33
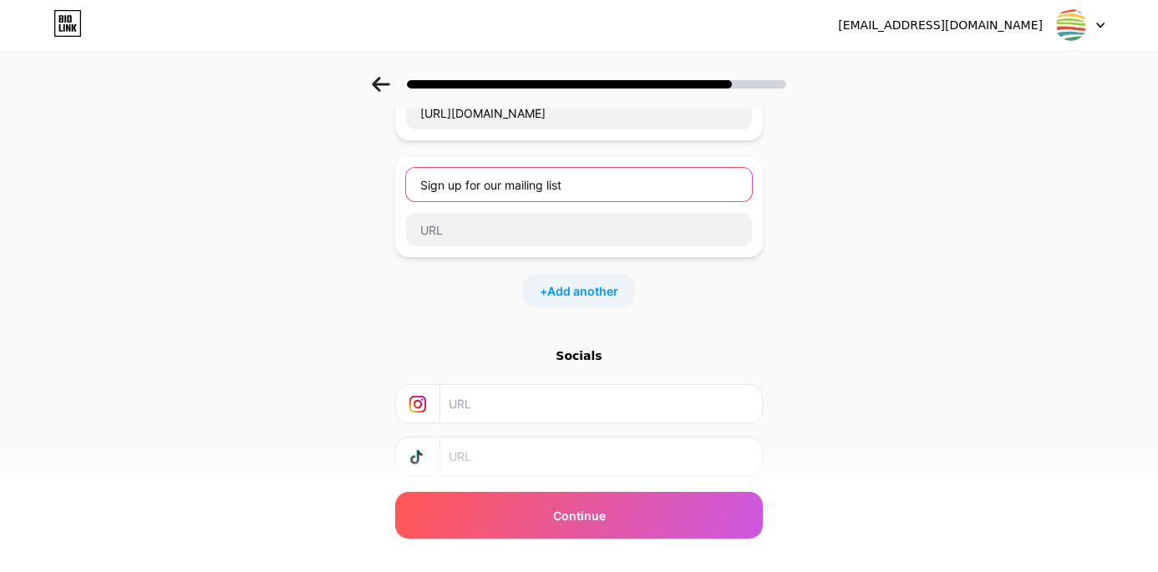
scroll to position [641, 0]
click at [522, 189] on input "Sign up for our mailing list" at bounding box center [579, 180] width 346 height 33
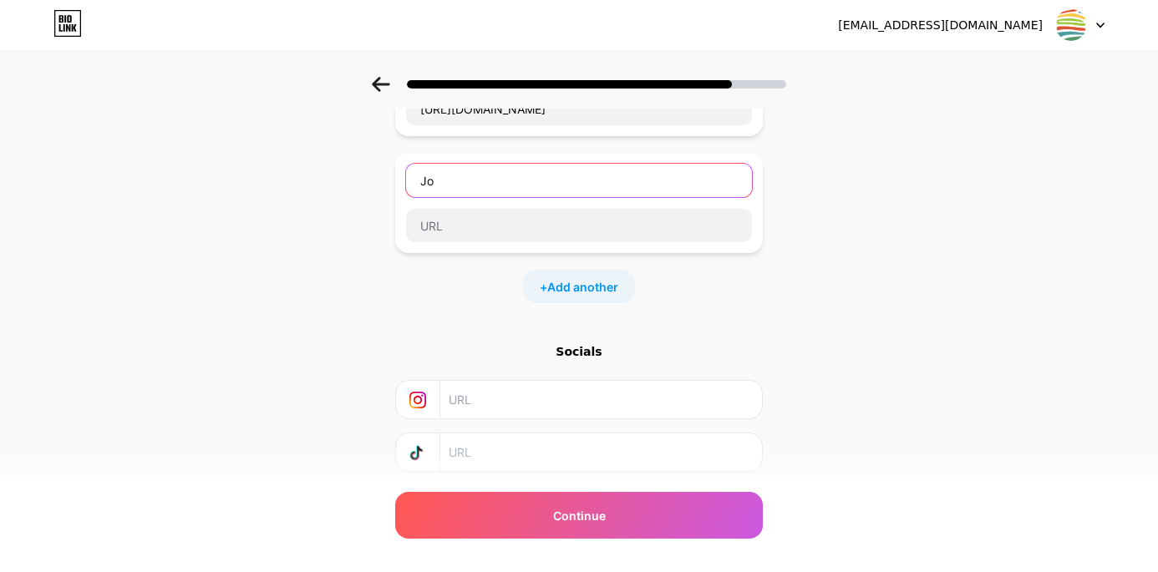
type input "J"
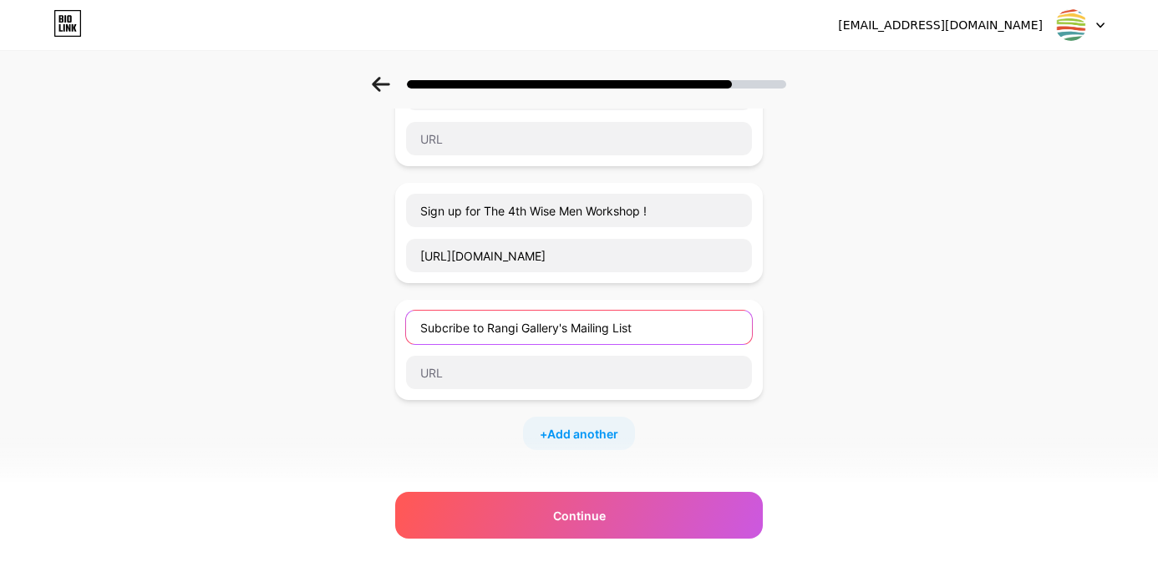
scroll to position [496, 0]
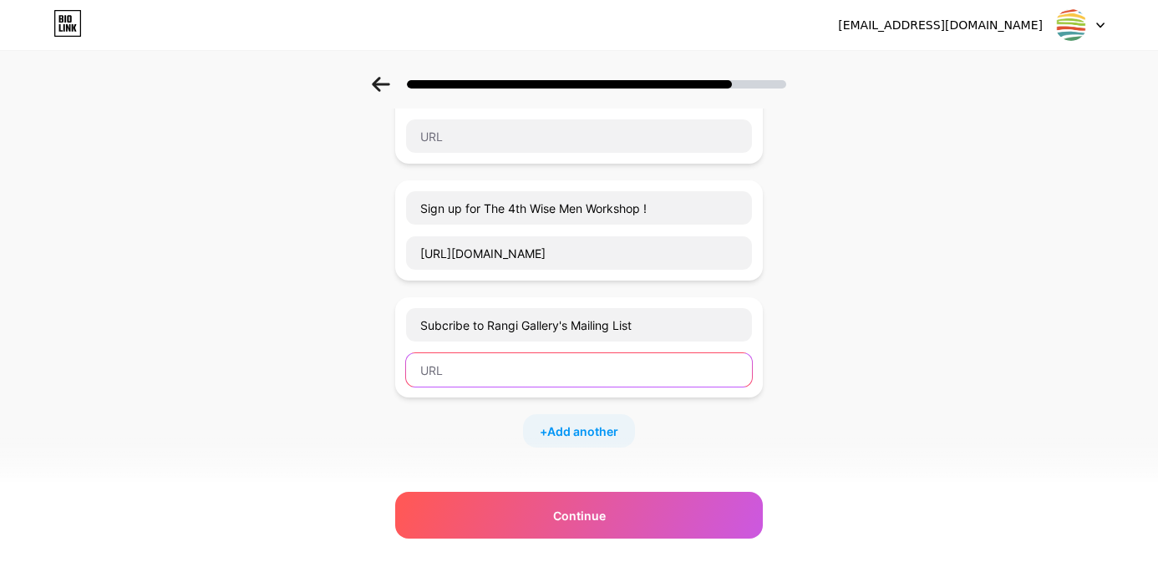
click at [553, 380] on input "text" at bounding box center [579, 369] width 346 height 33
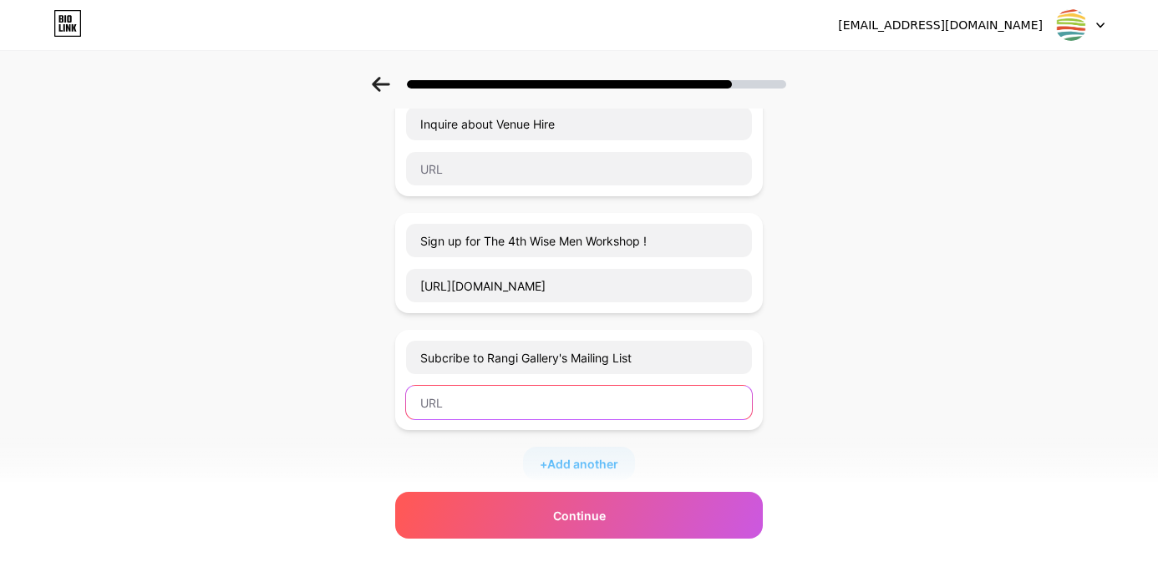
scroll to position [465, 0]
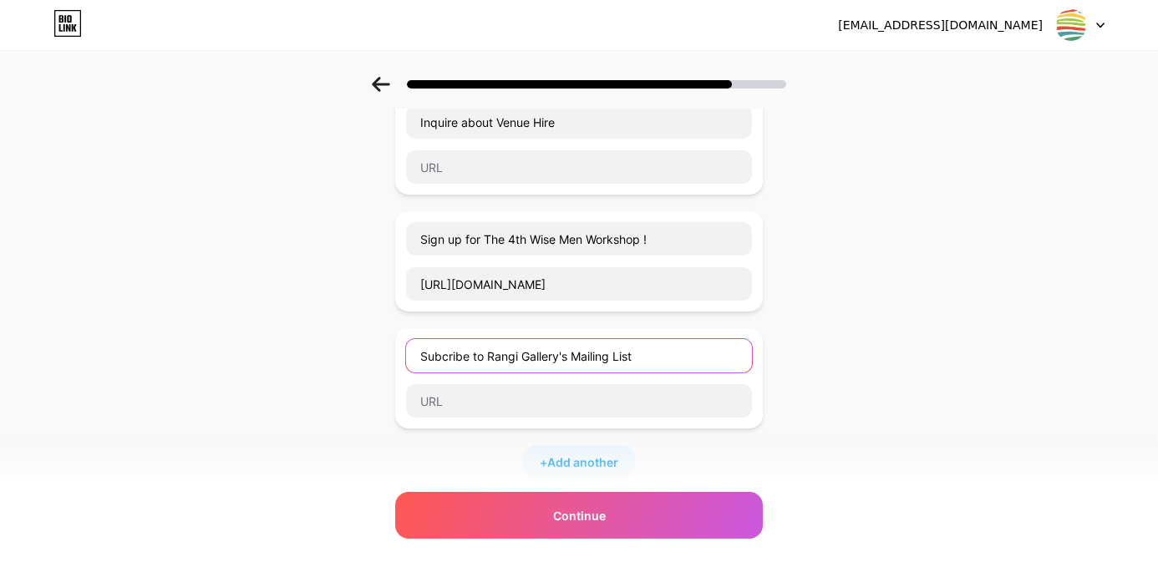
click at [491, 356] on input "Subcribe to Rangi Gallery's Mailing List" at bounding box center [579, 355] width 346 height 33
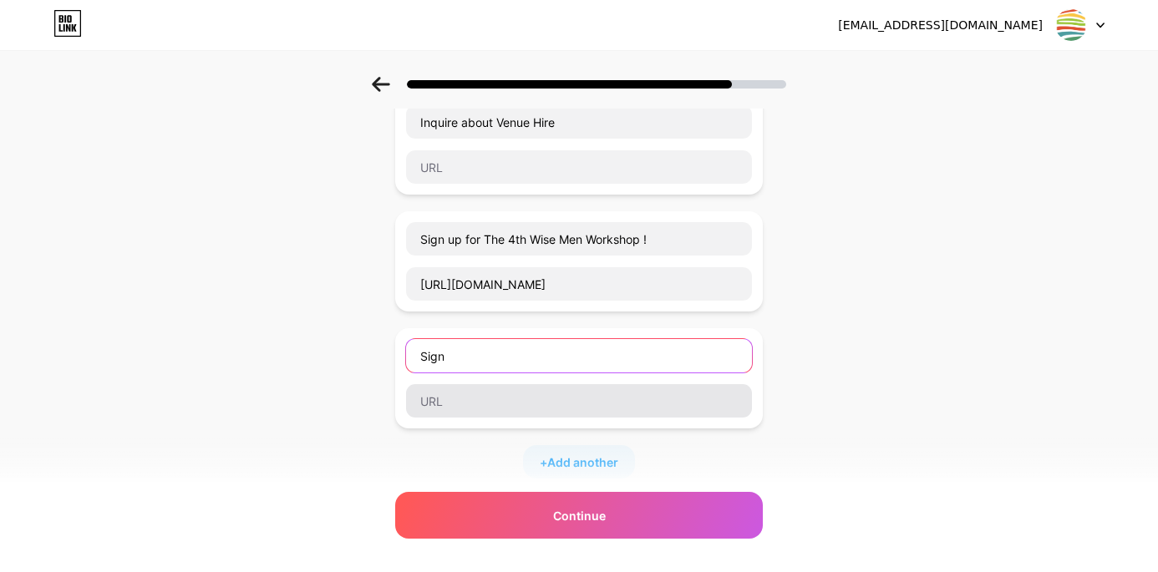
type input "Sign"
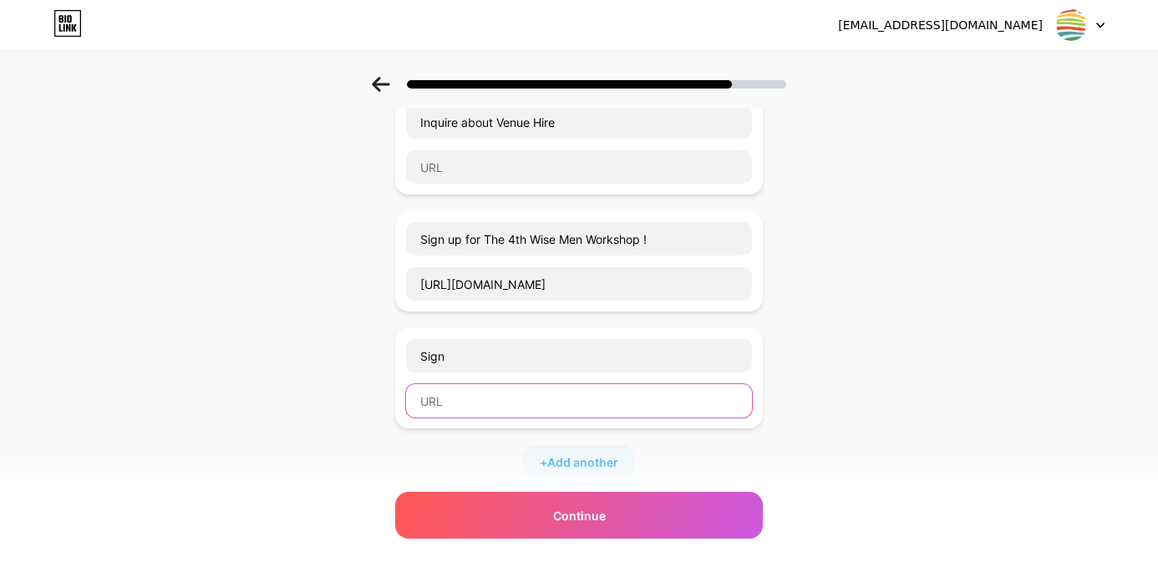
click at [459, 399] on input "text" at bounding box center [579, 400] width 346 height 33
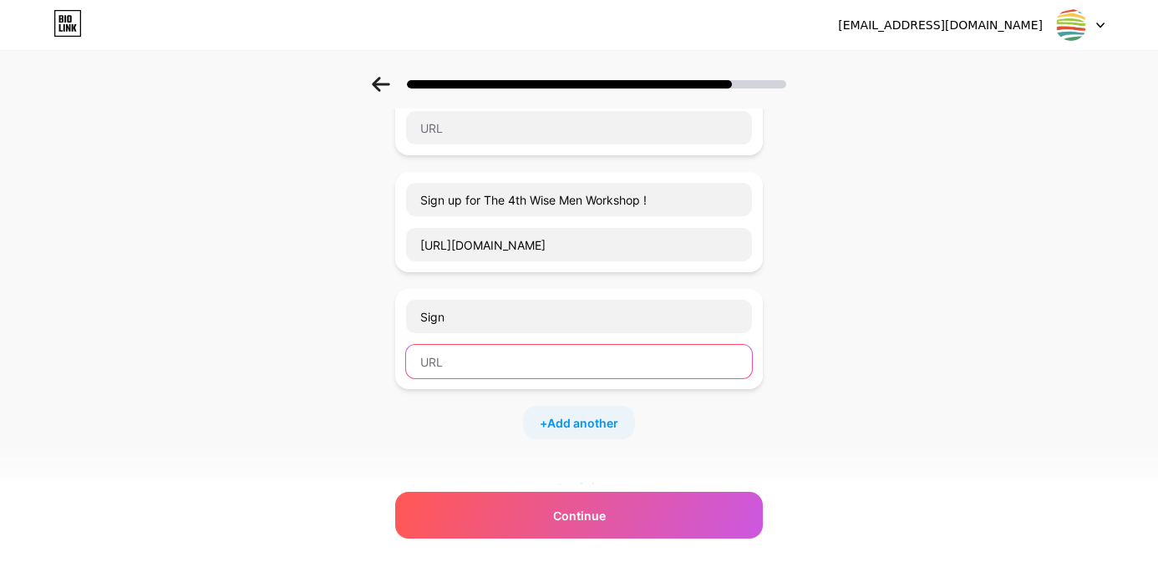
scroll to position [508, 0]
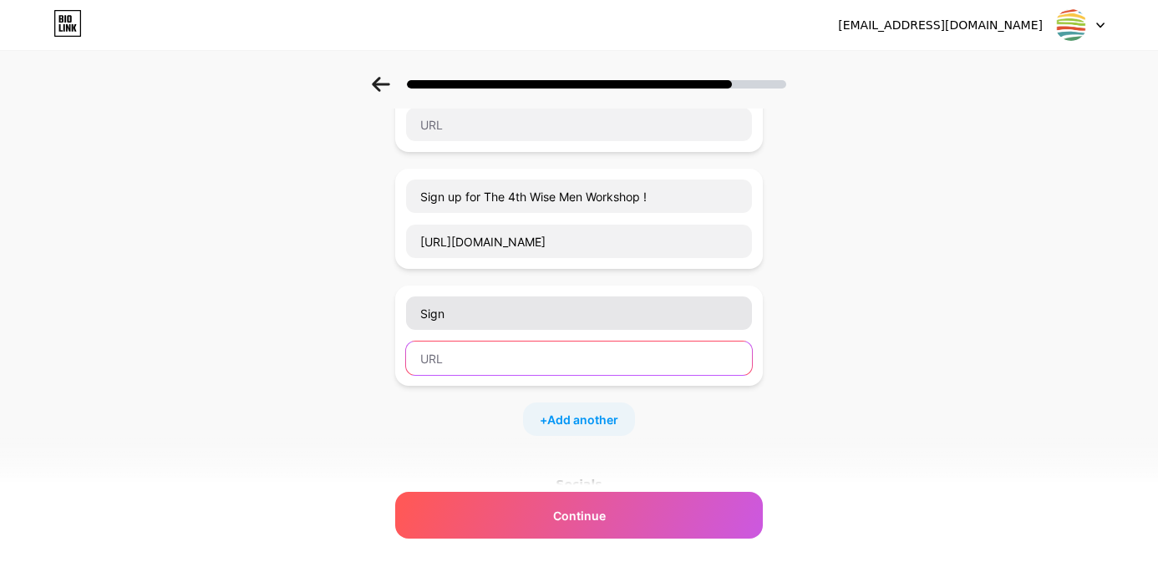
paste input "[URL][DOMAIN_NAME]"
type input "[URL][DOMAIN_NAME]"
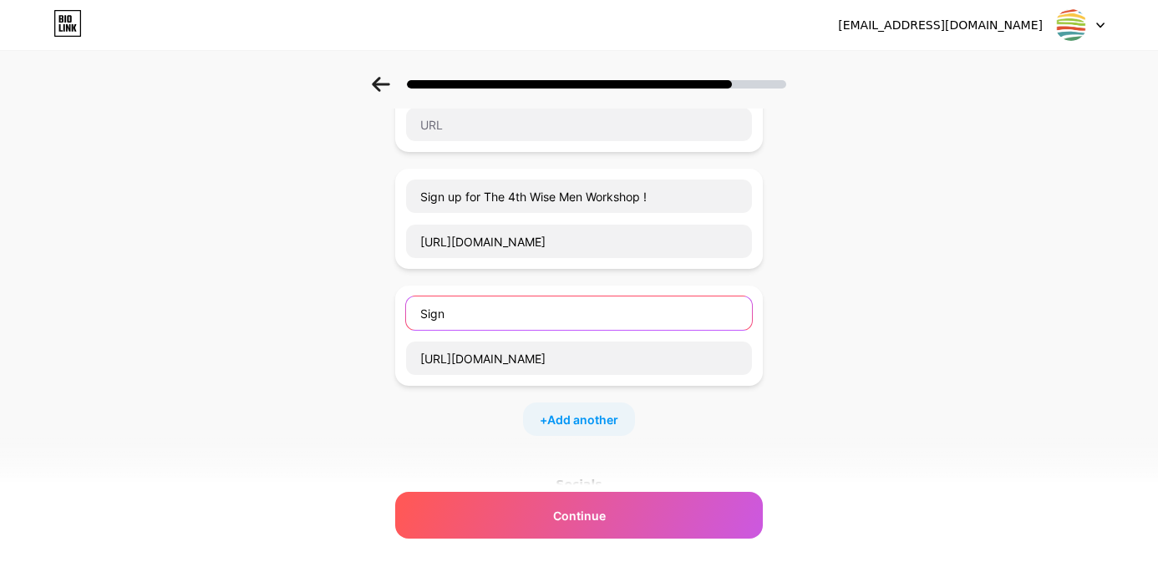
click at [470, 316] on input "Sign" at bounding box center [579, 313] width 346 height 33
paste input "Visitor Experience Form / Fomu ya Uzoefu wa Mgeni — Jumba la [PERSON_NAME]"
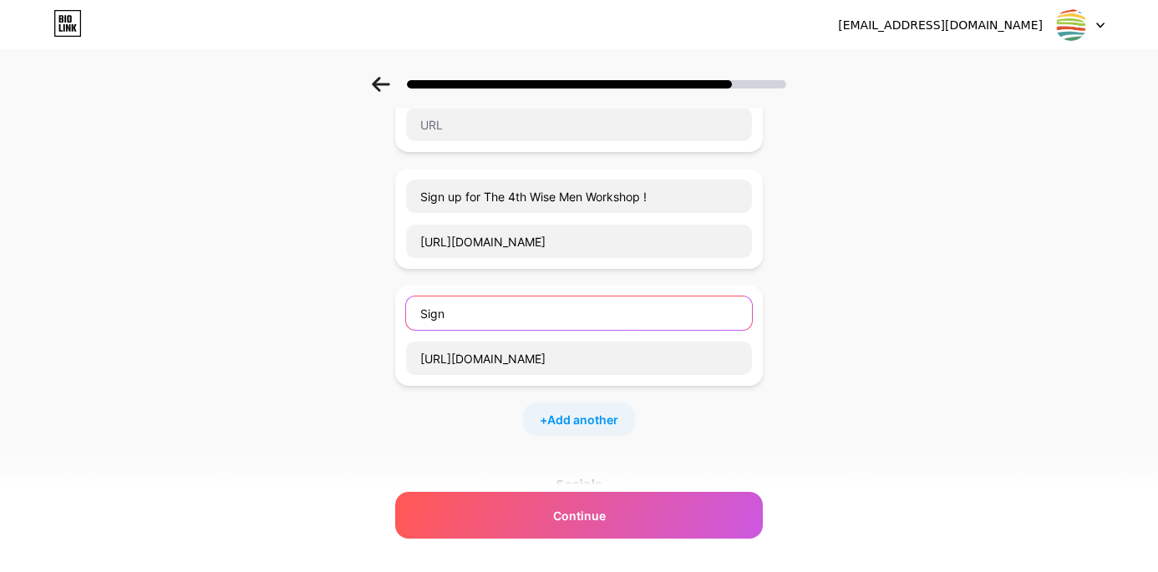
type input "Visitor Experience Form / Fomu ya Uzoefu wa Mgeni — Jumba la [PERSON_NAME]"
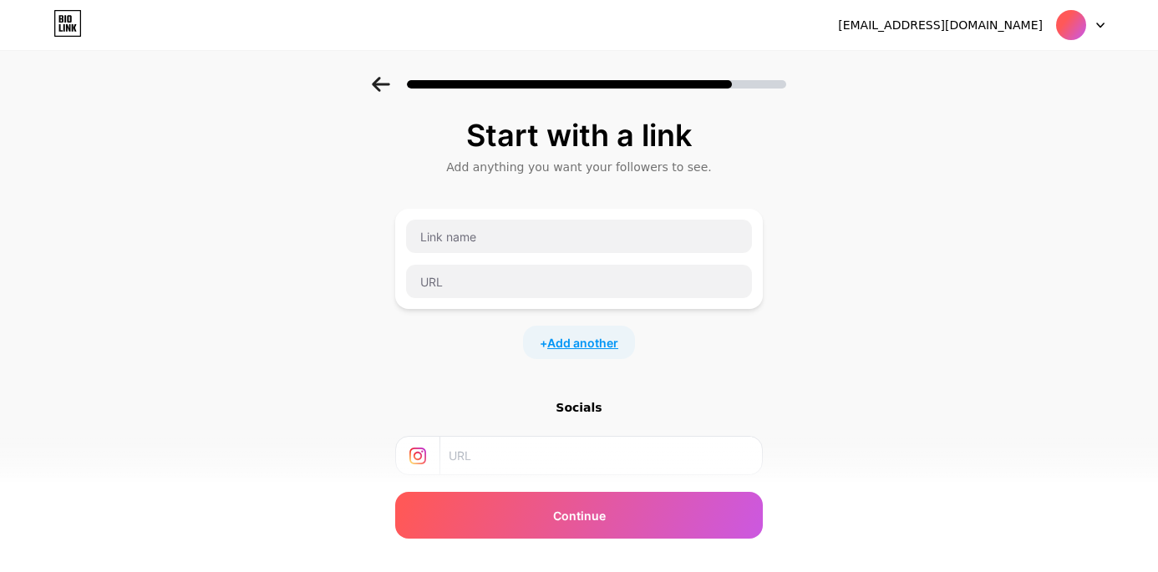
click at [572, 337] on span "Add another" at bounding box center [582, 343] width 71 height 18
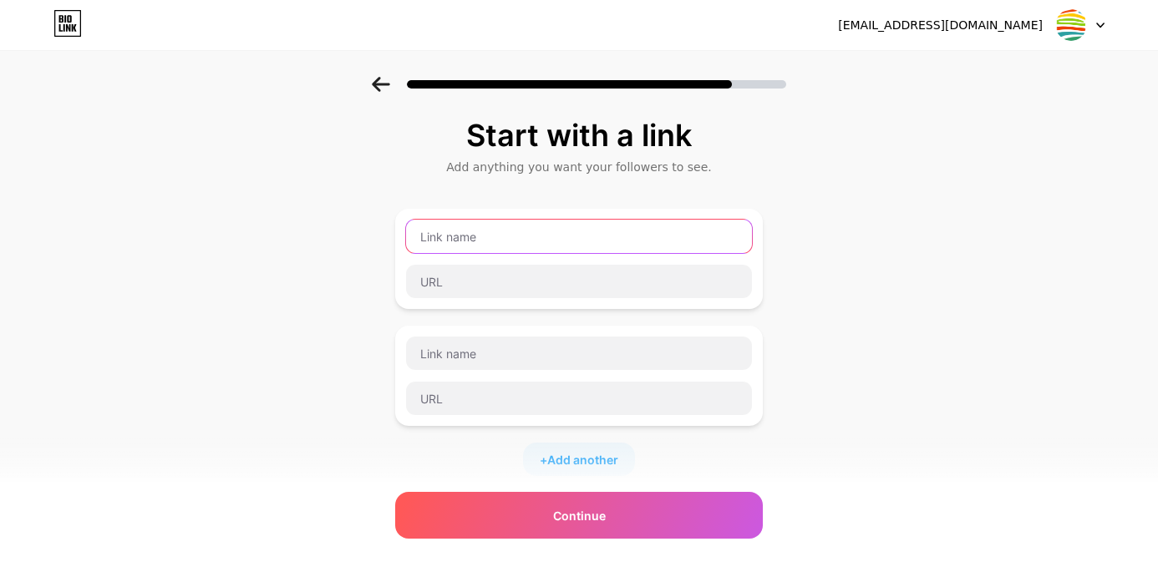
click at [501, 238] on input "text" at bounding box center [579, 236] width 346 height 33
type input "Rangi Gallery | Official Website"
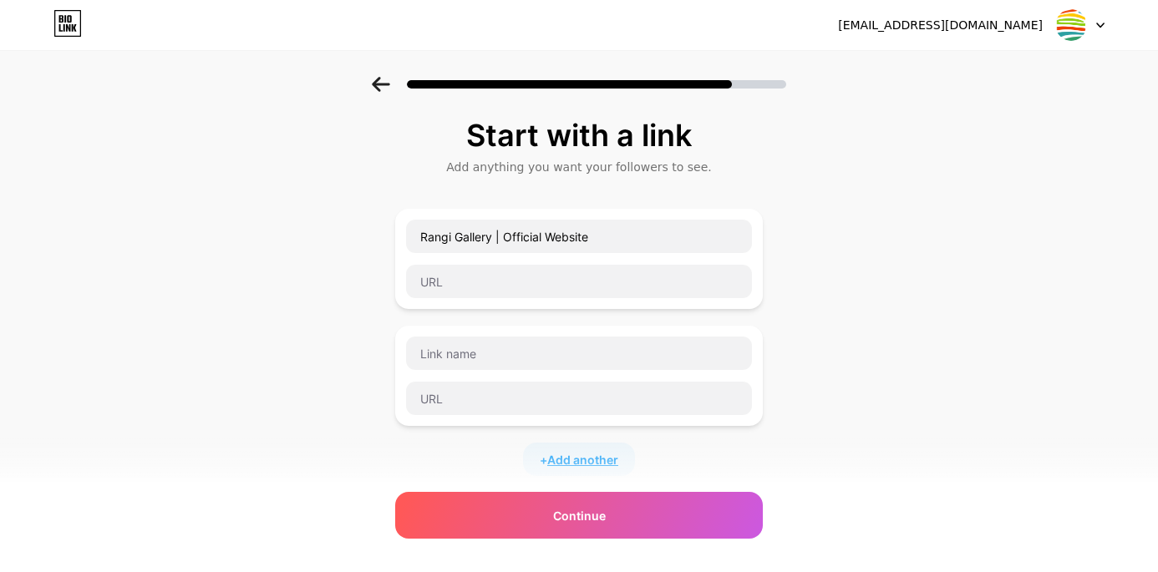
click at [572, 459] on span "Add another" at bounding box center [582, 460] width 71 height 18
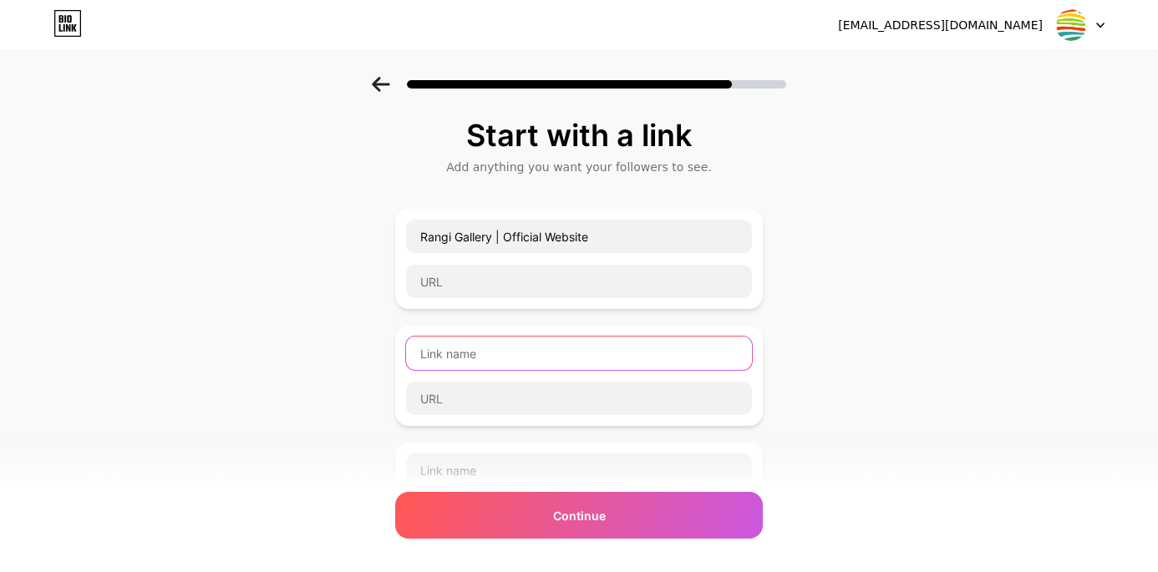
click at [480, 358] on input "text" at bounding box center [579, 353] width 346 height 33
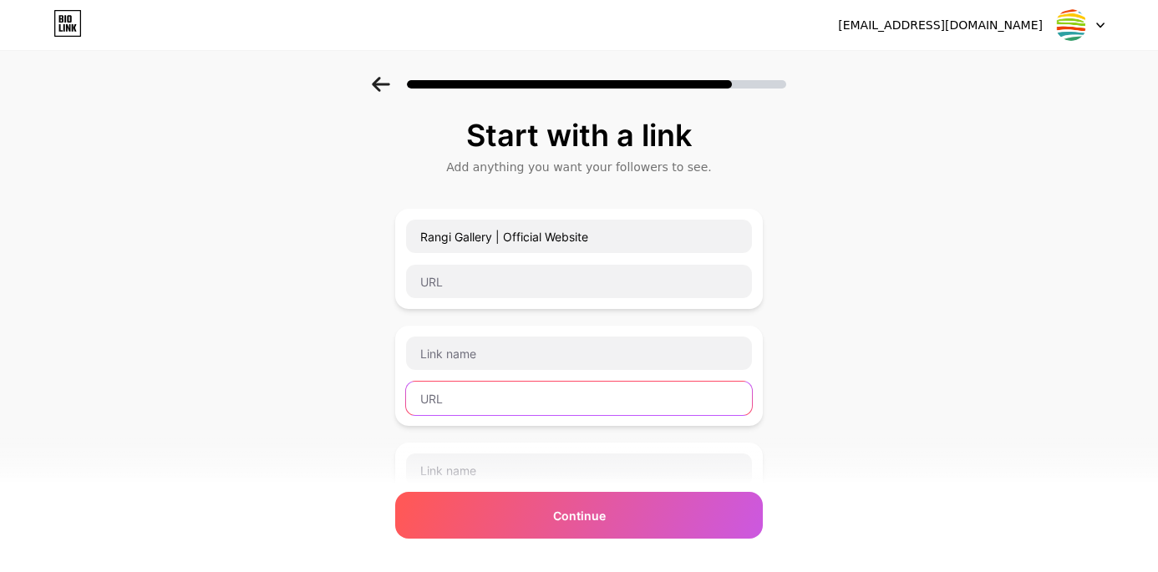
click at [493, 399] on input "text" at bounding box center [579, 398] width 346 height 33
paste input "[URL][DOMAIN_NAME]"
type input "[URL][DOMAIN_NAME]"
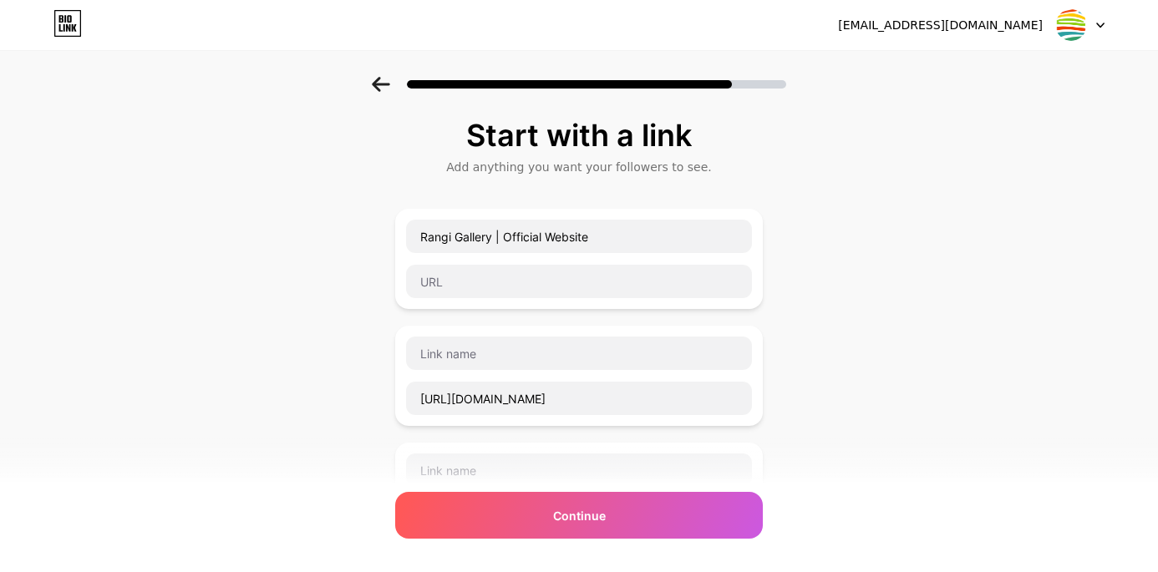
click at [486, 371] on div "[URL][DOMAIN_NAME]" at bounding box center [579, 376] width 348 height 80
click at [479, 356] on input "text" at bounding box center [579, 353] width 346 height 33
paste input "Visitor Experience Form / Fomu ya Uzoefu wa Mgeni — Jumba la [PERSON_NAME]"
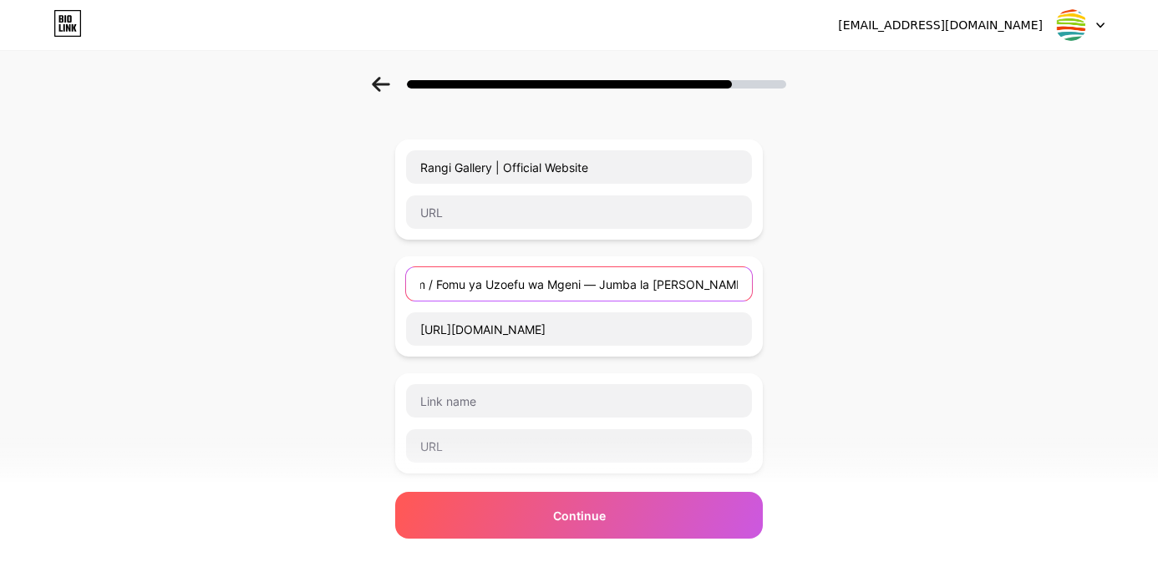
scroll to position [71, 0]
type input "Visitor Experience Form / Fomu ya Uzoefu wa Mgeni — Jumba la [PERSON_NAME]"
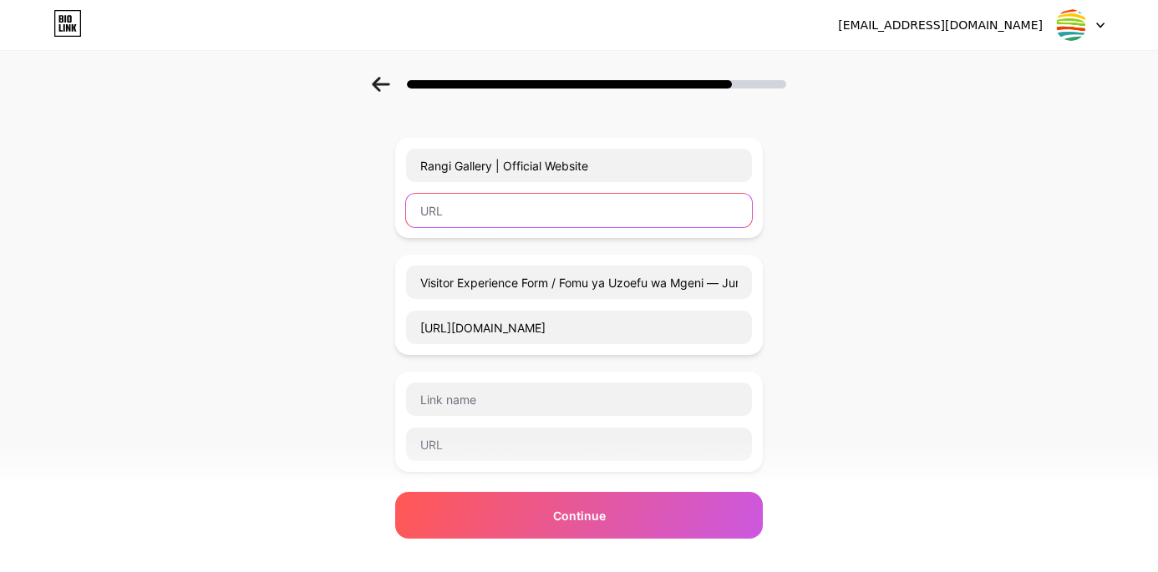
click at [447, 211] on input "text" at bounding box center [579, 210] width 346 height 33
paste input "[URL][DOMAIN_NAME]"
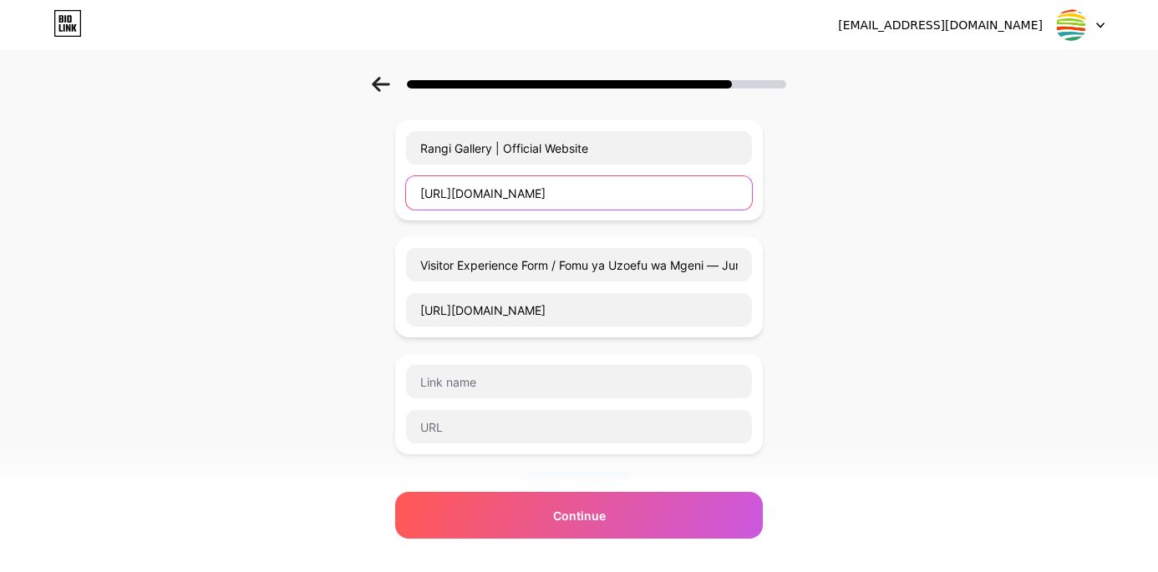
scroll to position [94, 0]
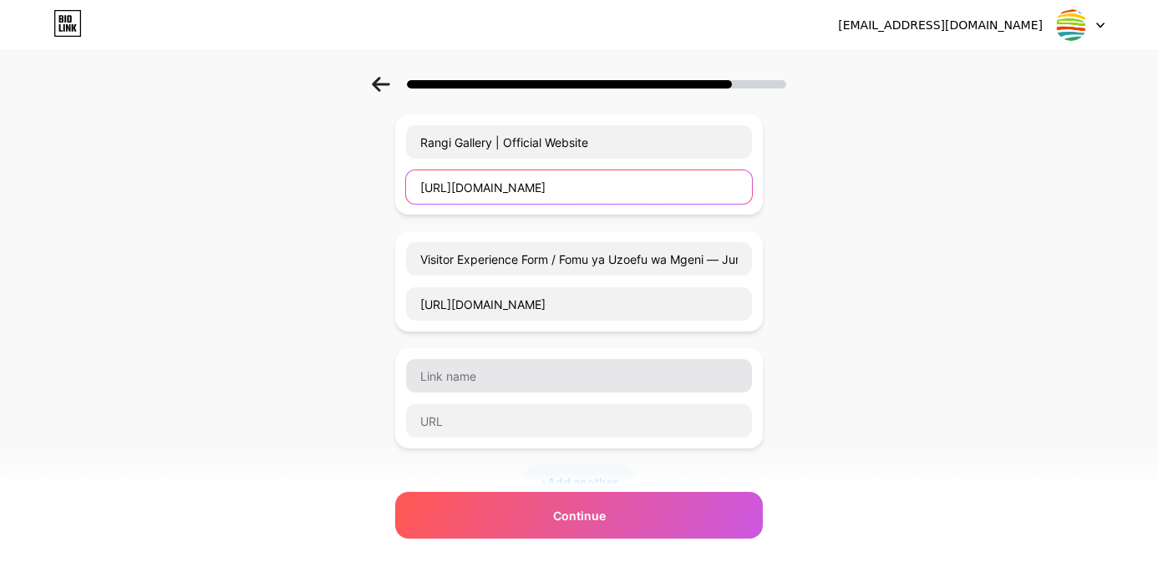
type input "[URL][DOMAIN_NAME]"
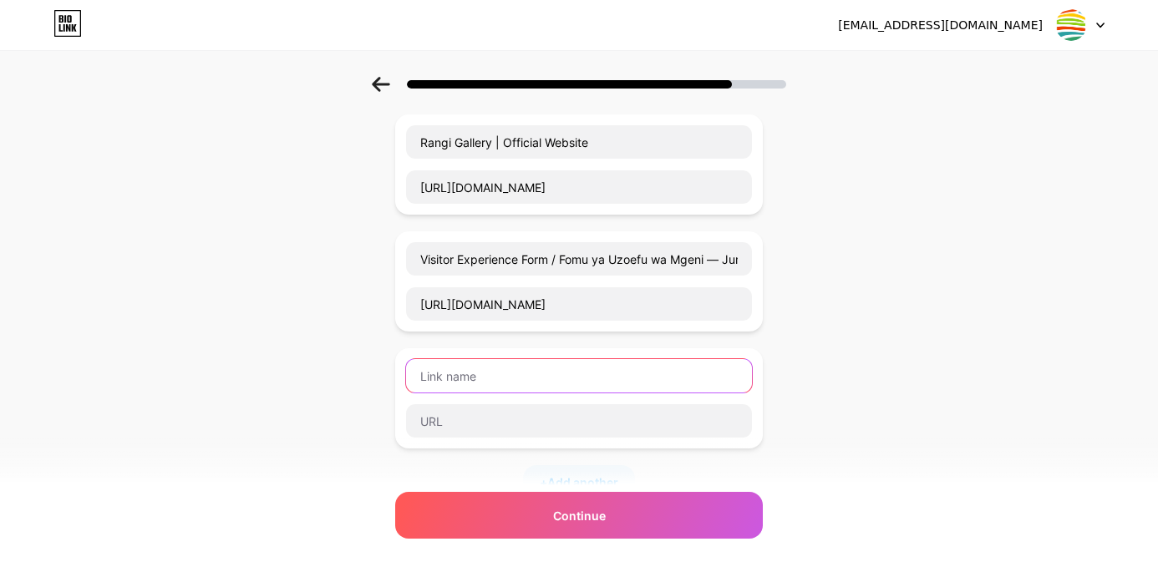
click at [505, 371] on input "text" at bounding box center [579, 375] width 346 height 33
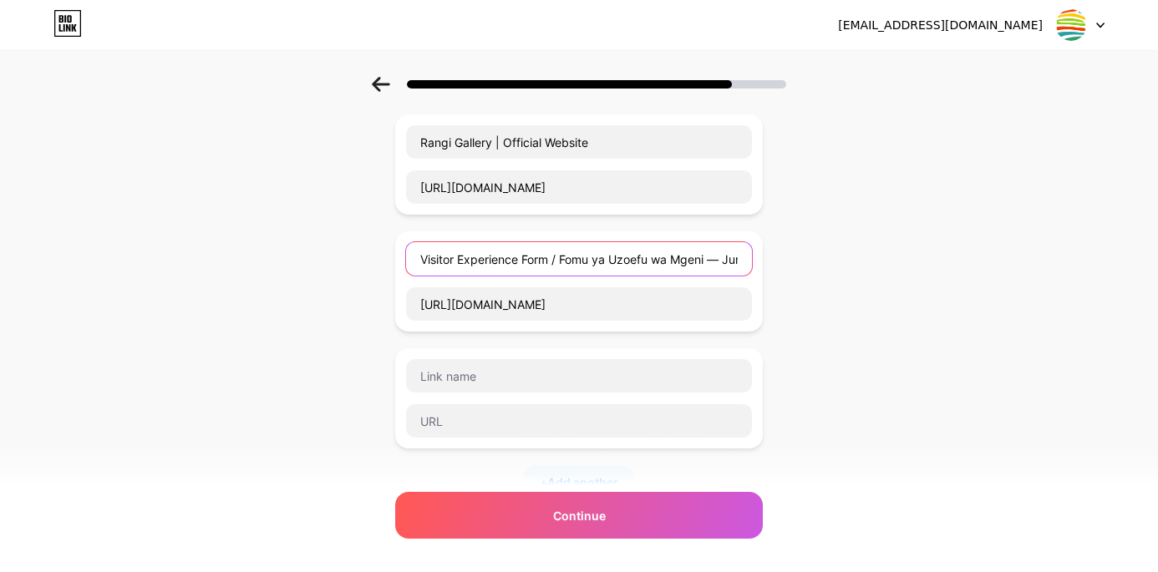
scroll to position [0, 123]
drag, startPoint x: 713, startPoint y: 261, endPoint x: 851, endPoint y: 282, distance: 140.1
click at [851, 282] on div "Start with a link Add anything you want your followers to see. Rangi Gallery | …" at bounding box center [579, 392] width 1158 height 821
click at [417, 258] on input "Visitor Experience Form / Fomu ya Uzoefu wa Mgeni" at bounding box center [579, 258] width 346 height 33
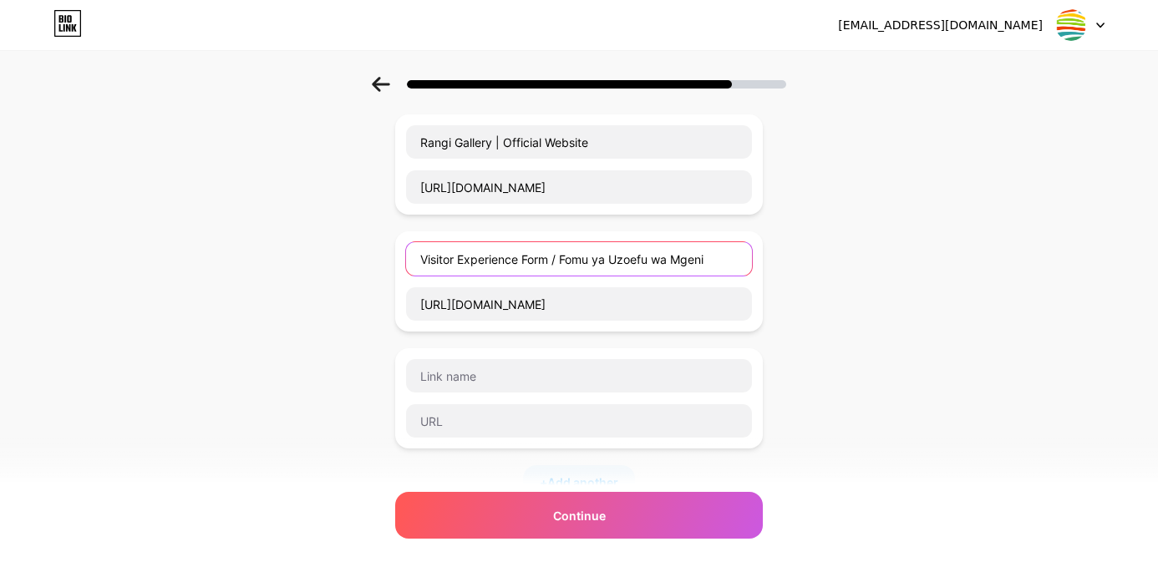
click at [562, 256] on input "Visitor Experience Form / Fomu ya Uzoefu wa Mgeni" at bounding box center [579, 258] width 346 height 33
type input "Visitor Experience Form | Fomu ya Uzoefu wa Mgeni"
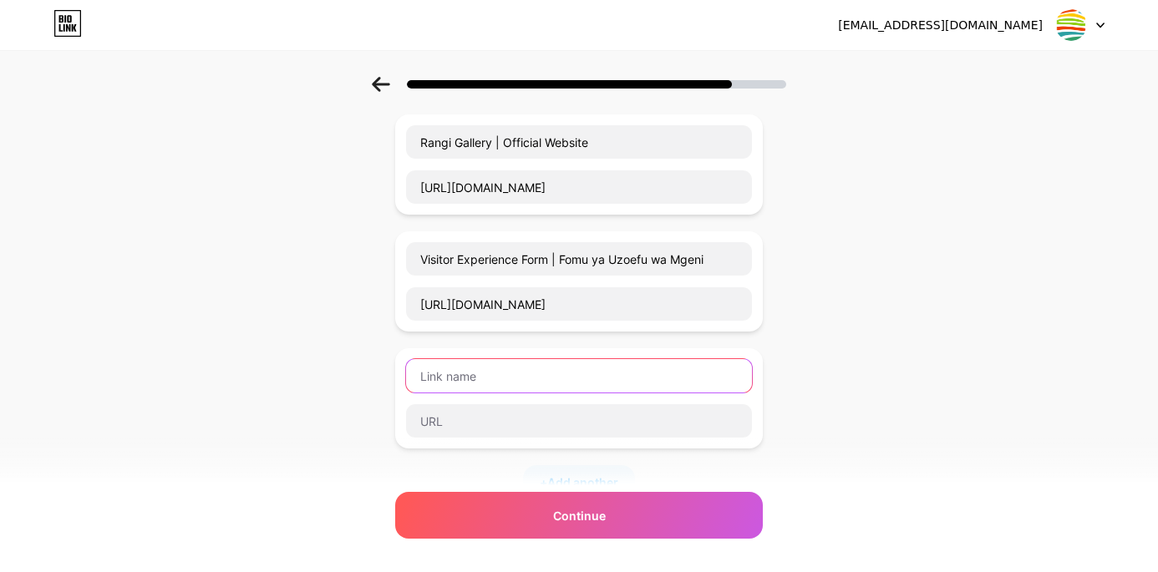
click at [468, 377] on input "text" at bounding box center [579, 375] width 346 height 33
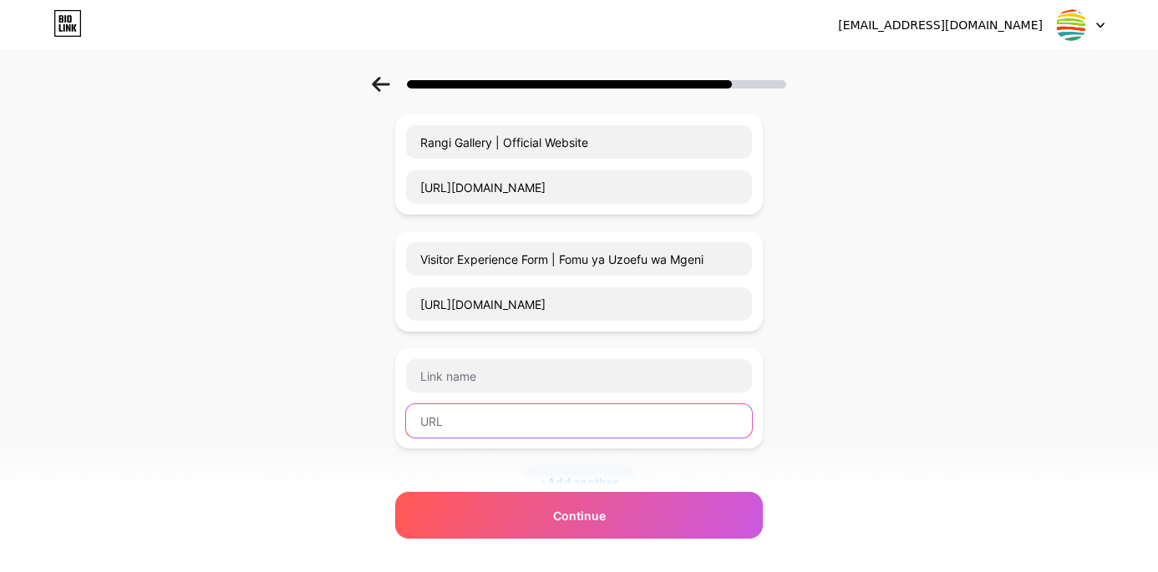
click at [460, 409] on input "text" at bounding box center [579, 420] width 346 height 33
paste input "[URL][DOMAIN_NAME]"
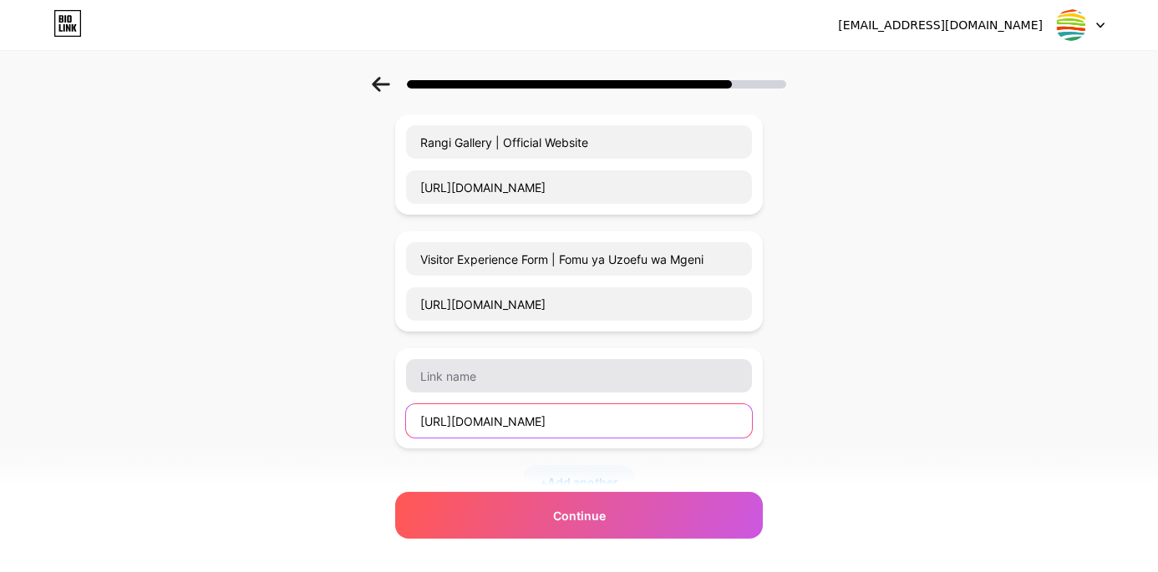
type input "[URL][DOMAIN_NAME]"
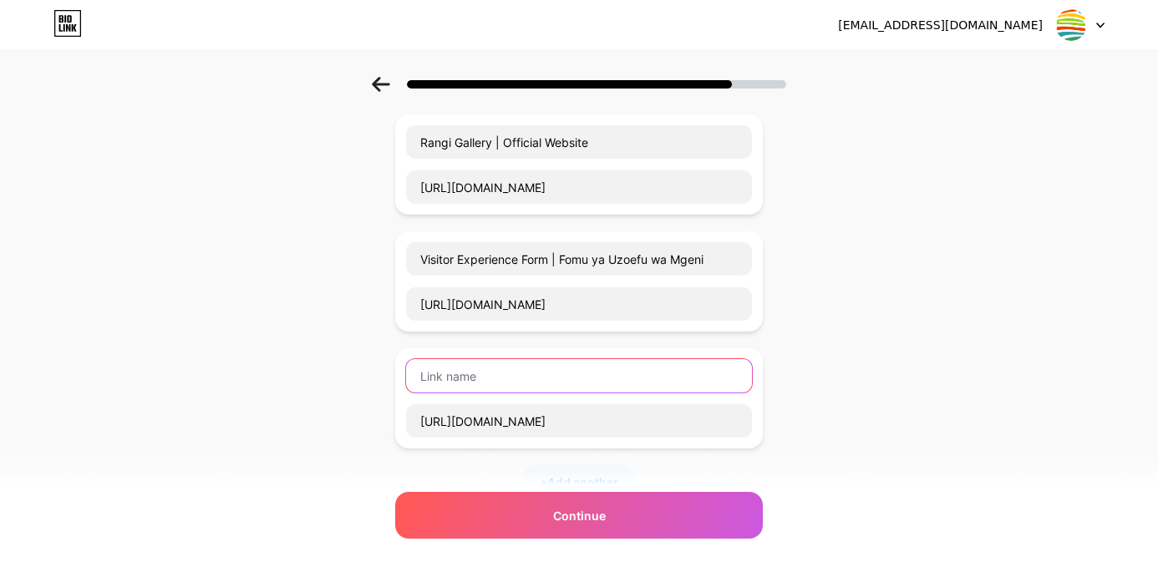
click at [464, 384] on input "text" at bounding box center [579, 375] width 346 height 33
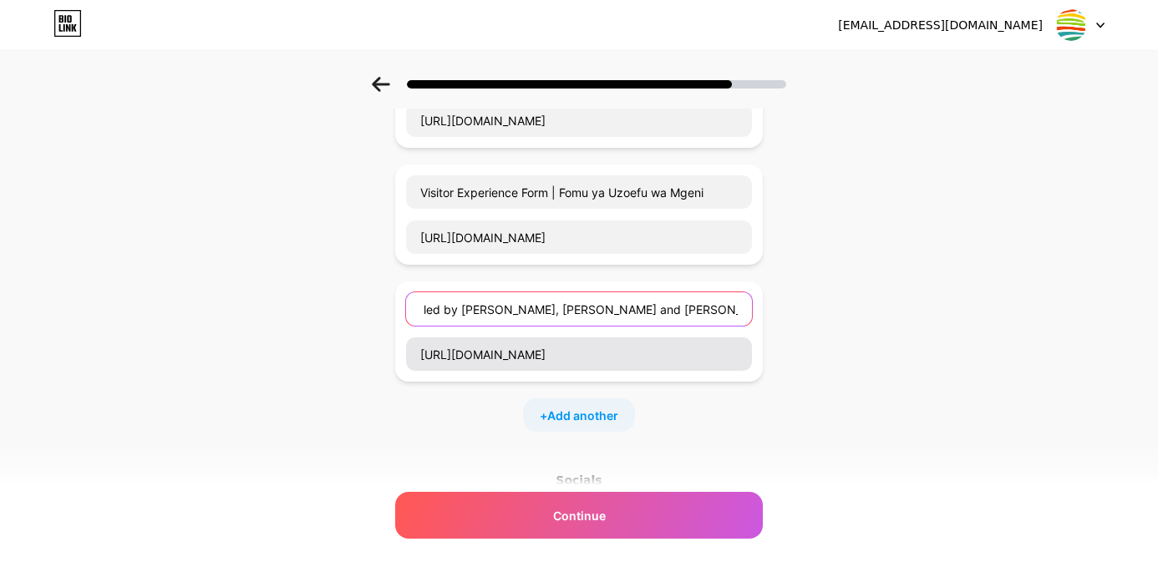
scroll to position [247, 0]
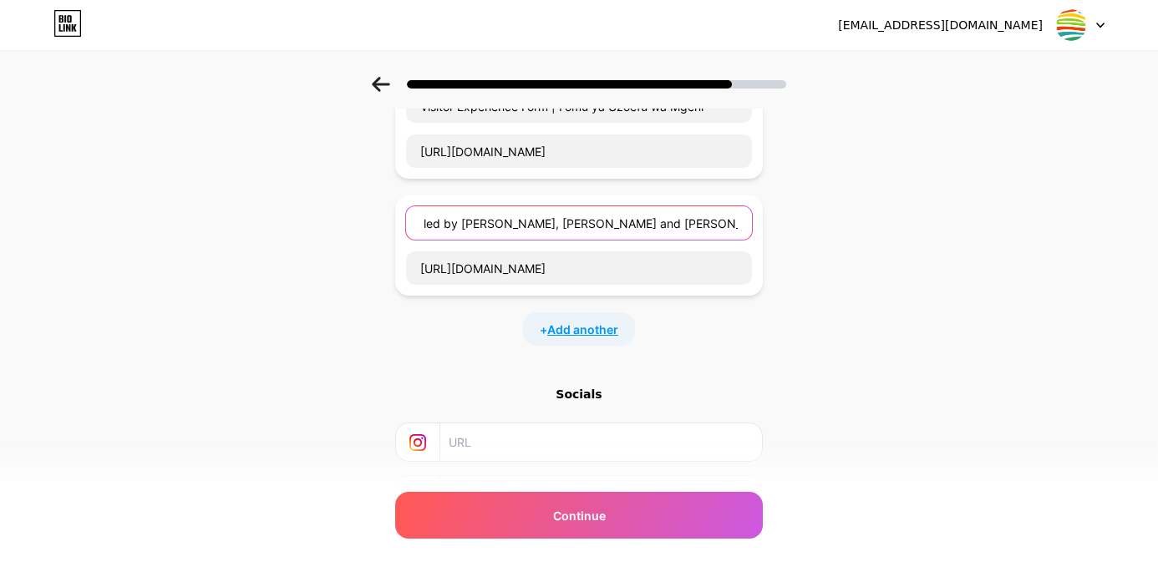
type input "Sign Up for Workshops led by [PERSON_NAME], [PERSON_NAME] and [PERSON_NAME]"
click at [563, 330] on span "Add another" at bounding box center [582, 330] width 71 height 18
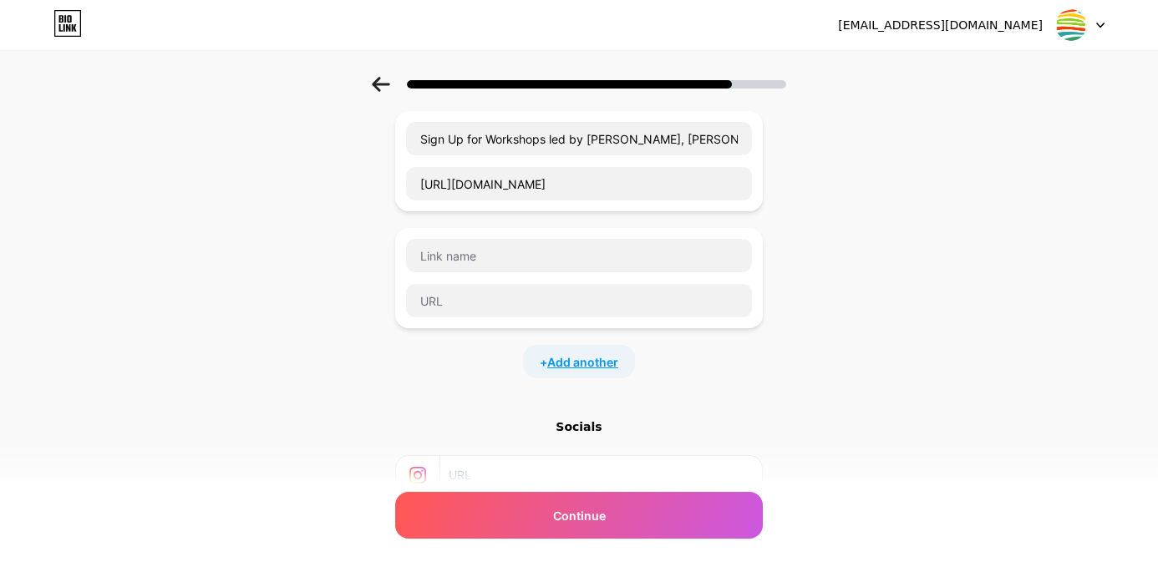
scroll to position [338, 0]
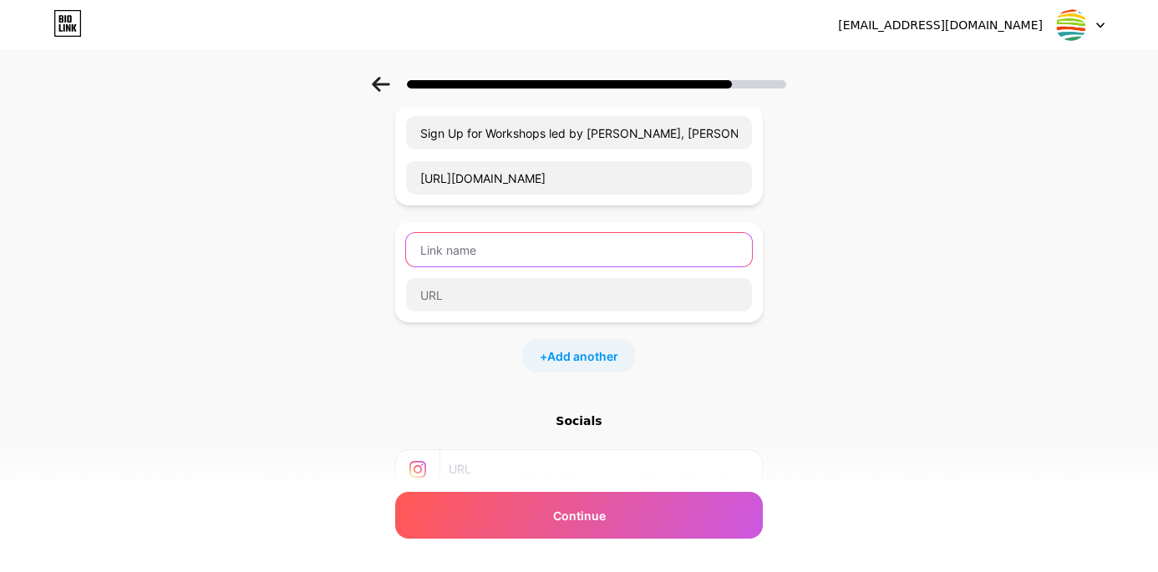
click at [513, 247] on input "text" at bounding box center [579, 249] width 346 height 33
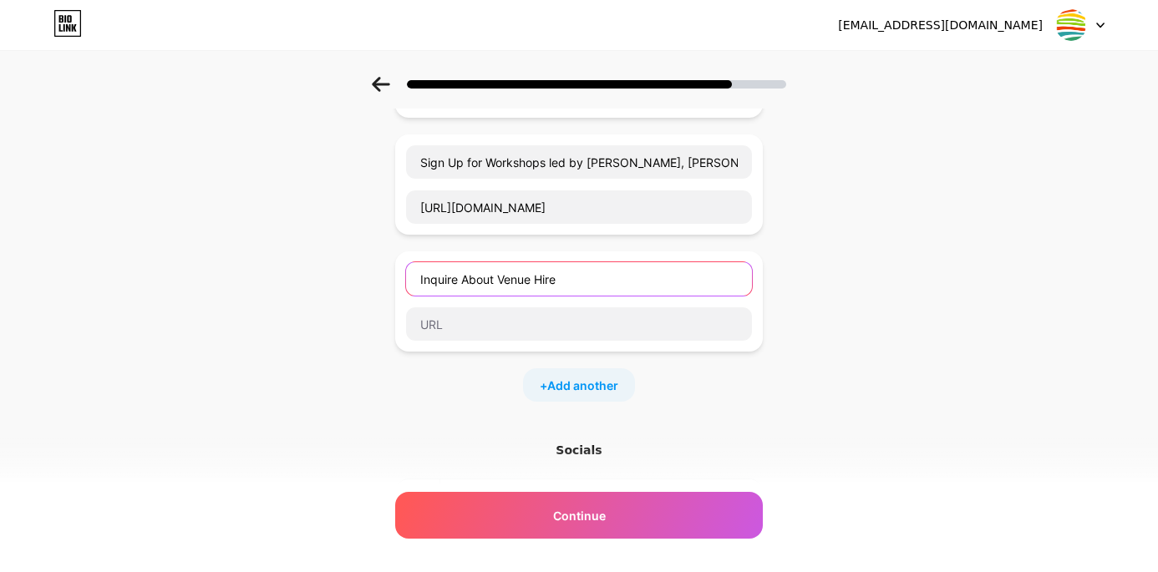
scroll to position [309, 0]
type input "Inquire About Venue Hire"
click at [576, 391] on span "Add another" at bounding box center [582, 385] width 71 height 18
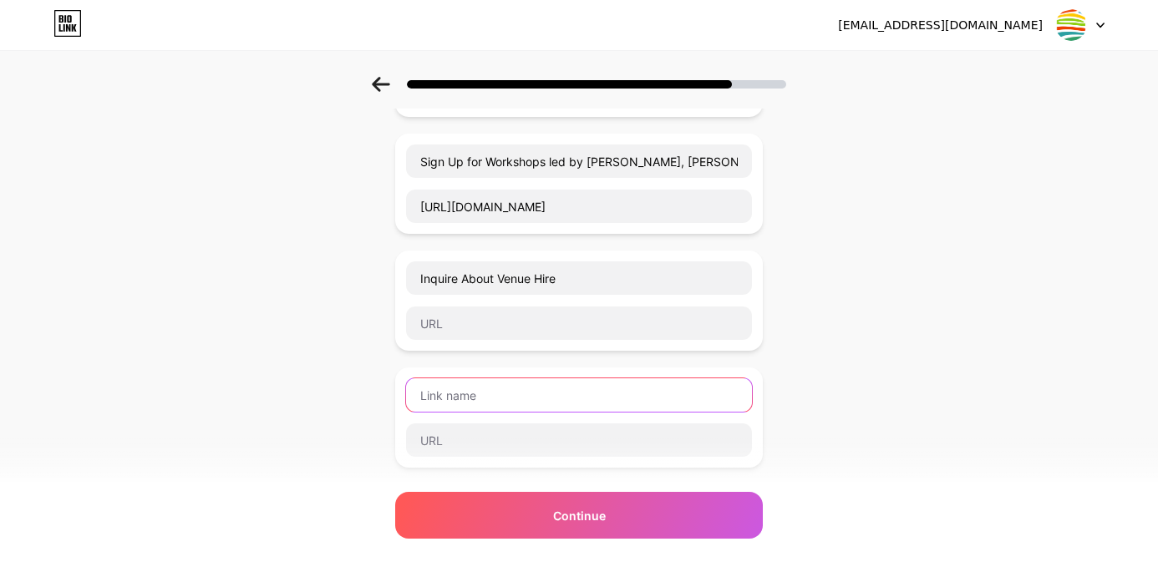
click at [497, 392] on input "text" at bounding box center [579, 394] width 346 height 33
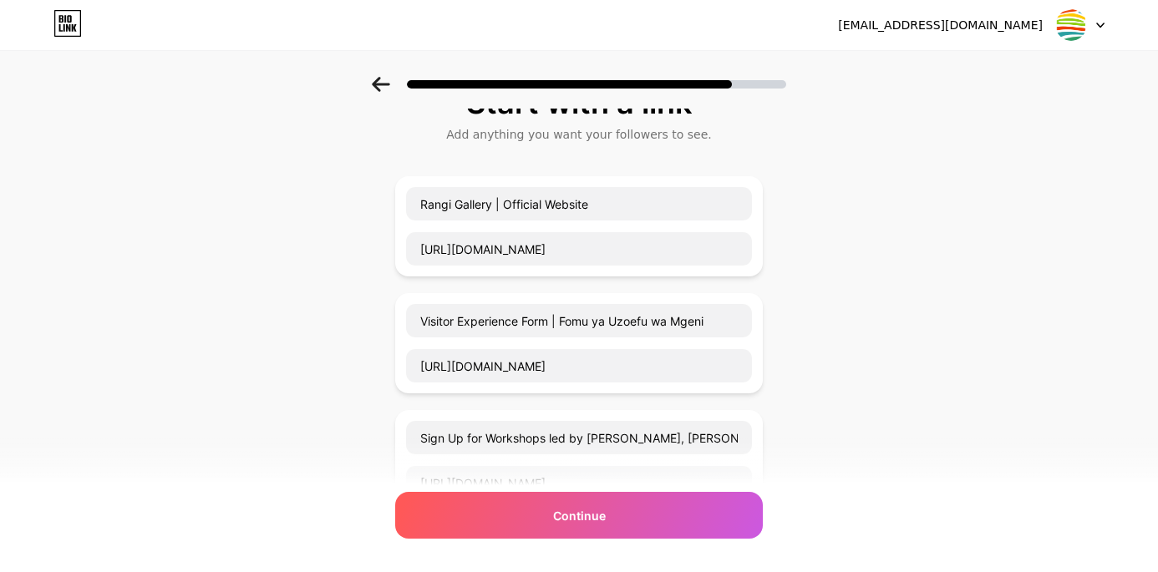
scroll to position [35, 0]
type input "Sign Up for Art Classes!"
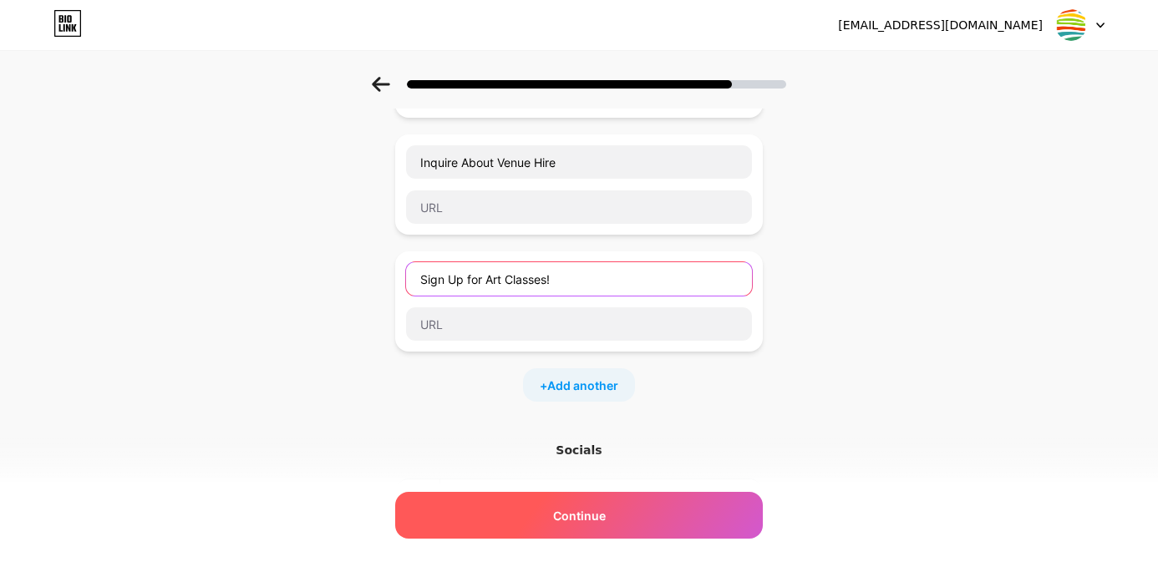
scroll to position [627, 0]
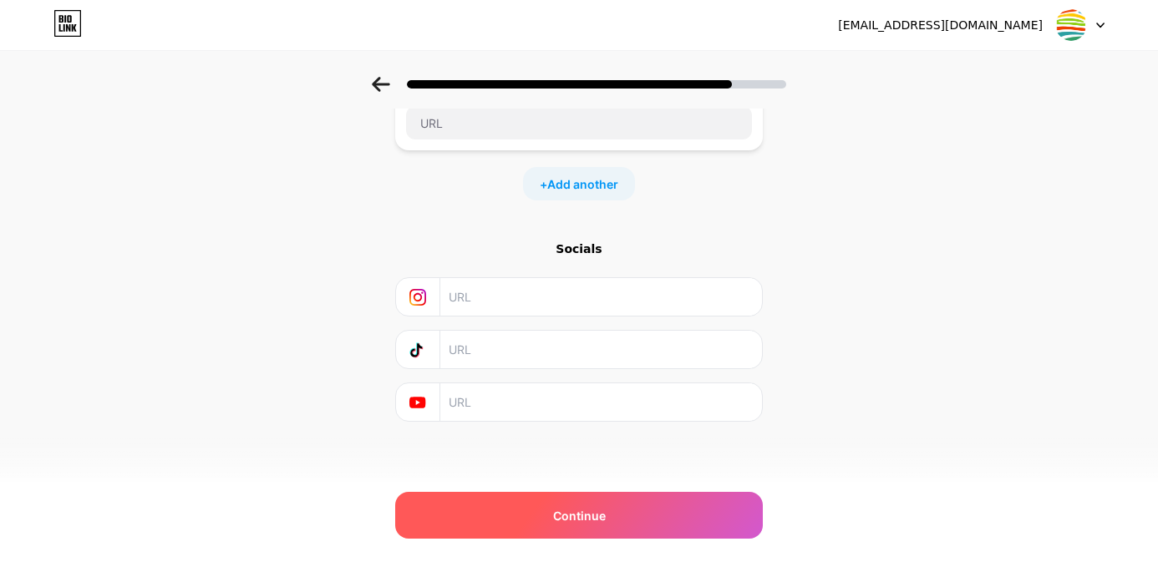
click at [571, 510] on span "Continue" at bounding box center [579, 516] width 53 height 18
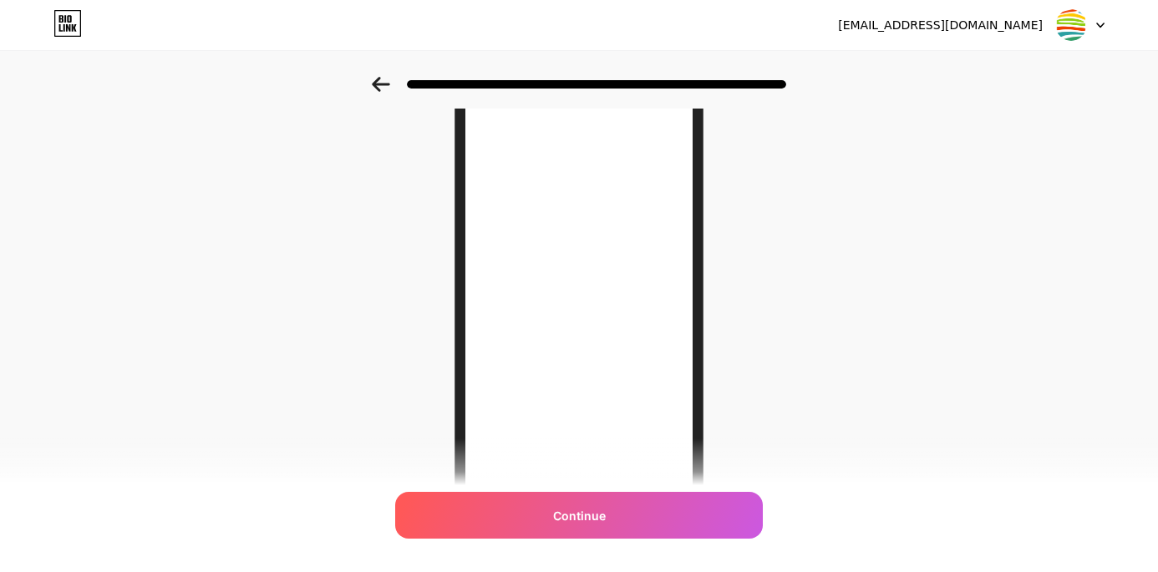
scroll to position [85, 0]
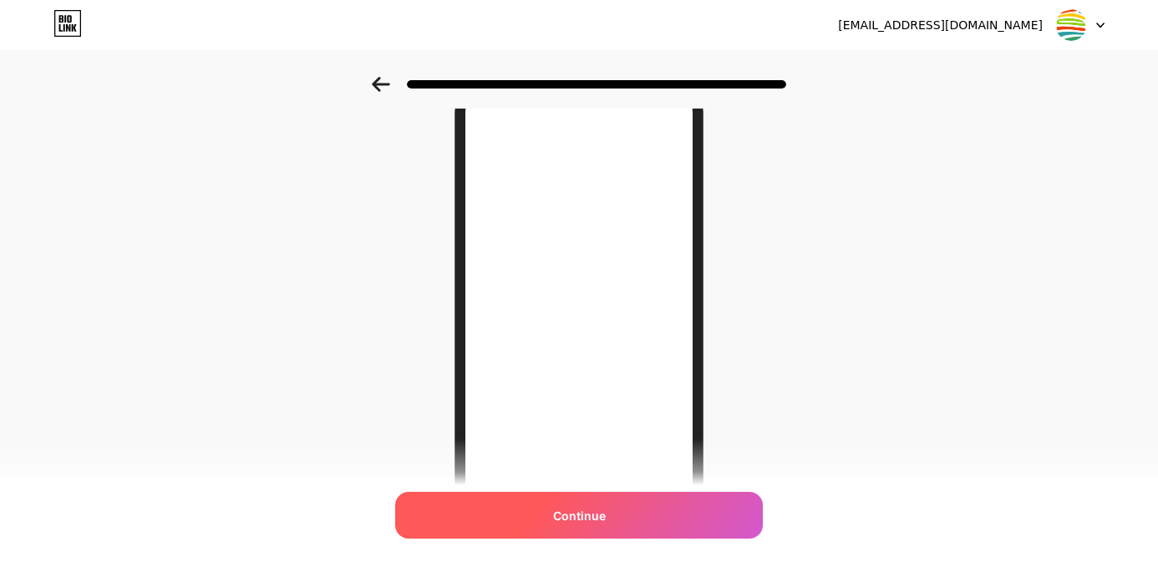
click at [630, 507] on div "Continue" at bounding box center [579, 515] width 368 height 47
